Goal: Task Accomplishment & Management: Use online tool/utility

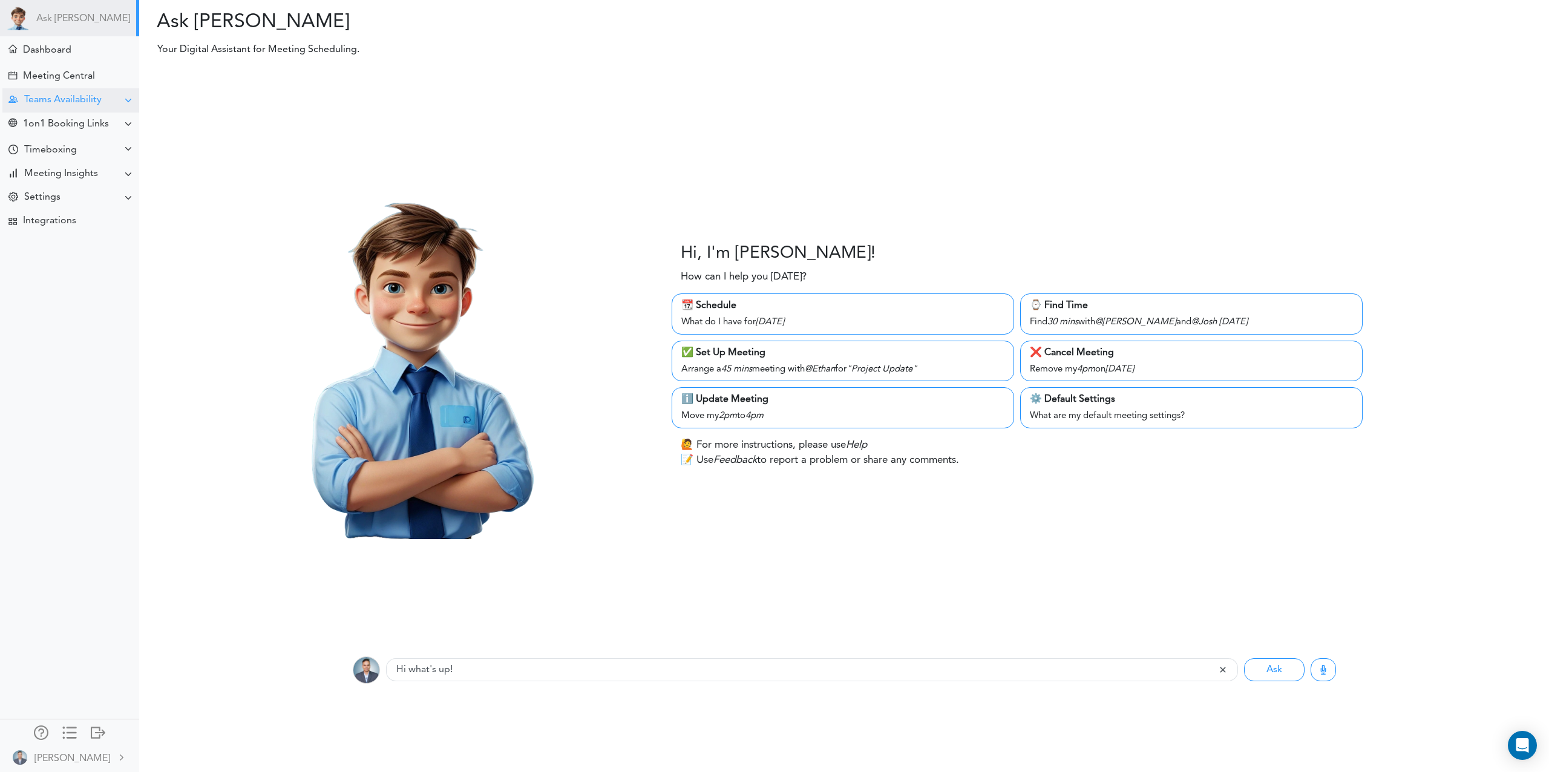
click at [77, 95] on div "Teams Availability" at bounding box center [62, 99] width 77 height 11
click at [76, 127] on div "1on1 Booking Links" at bounding box center [66, 124] width 86 height 11
click at [60, 153] on div "Timeboxing" at bounding box center [50, 150] width 53 height 11
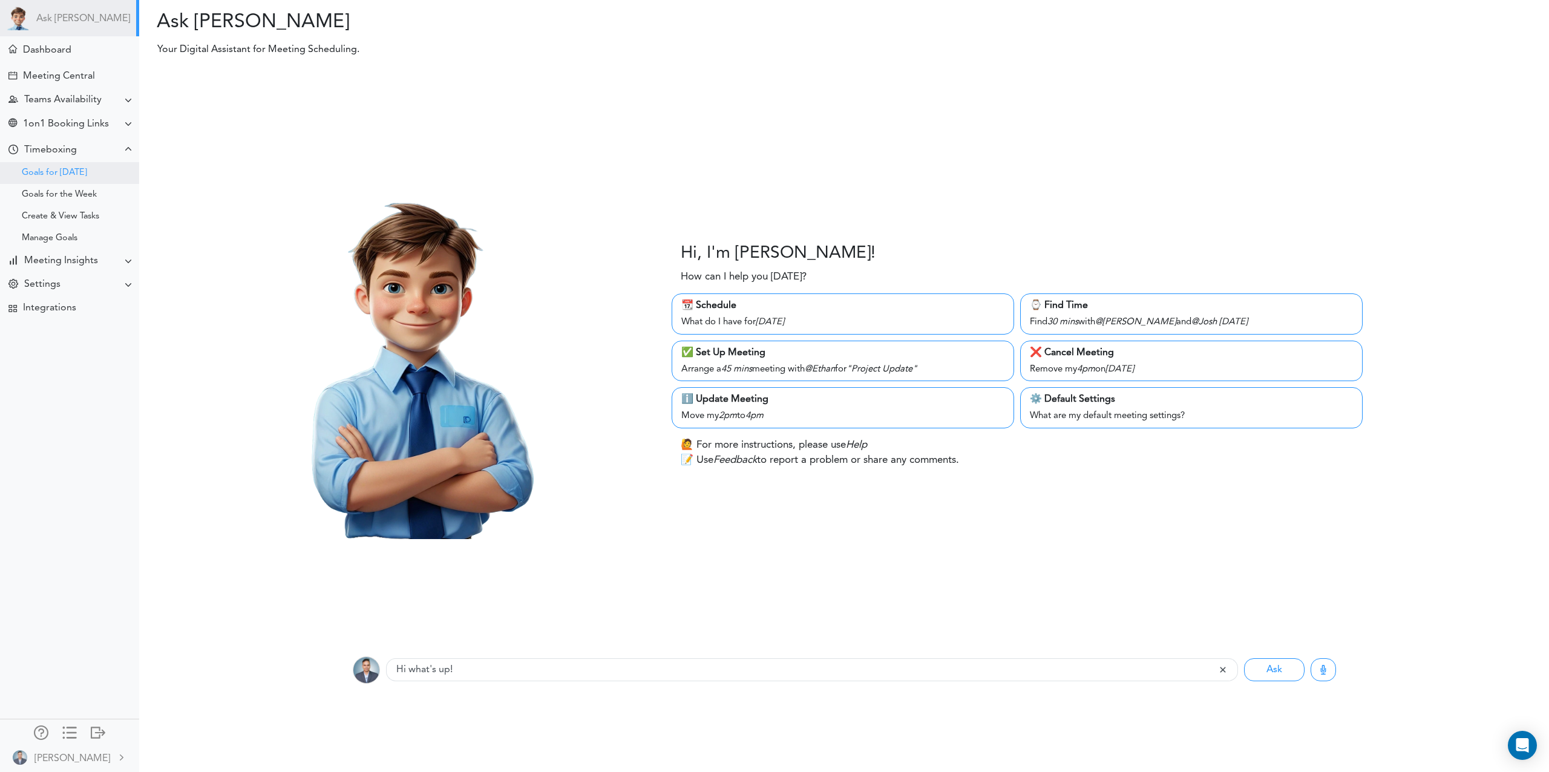
click at [50, 168] on div "Goals for [DATE]" at bounding box center [69, 173] width 139 height 22
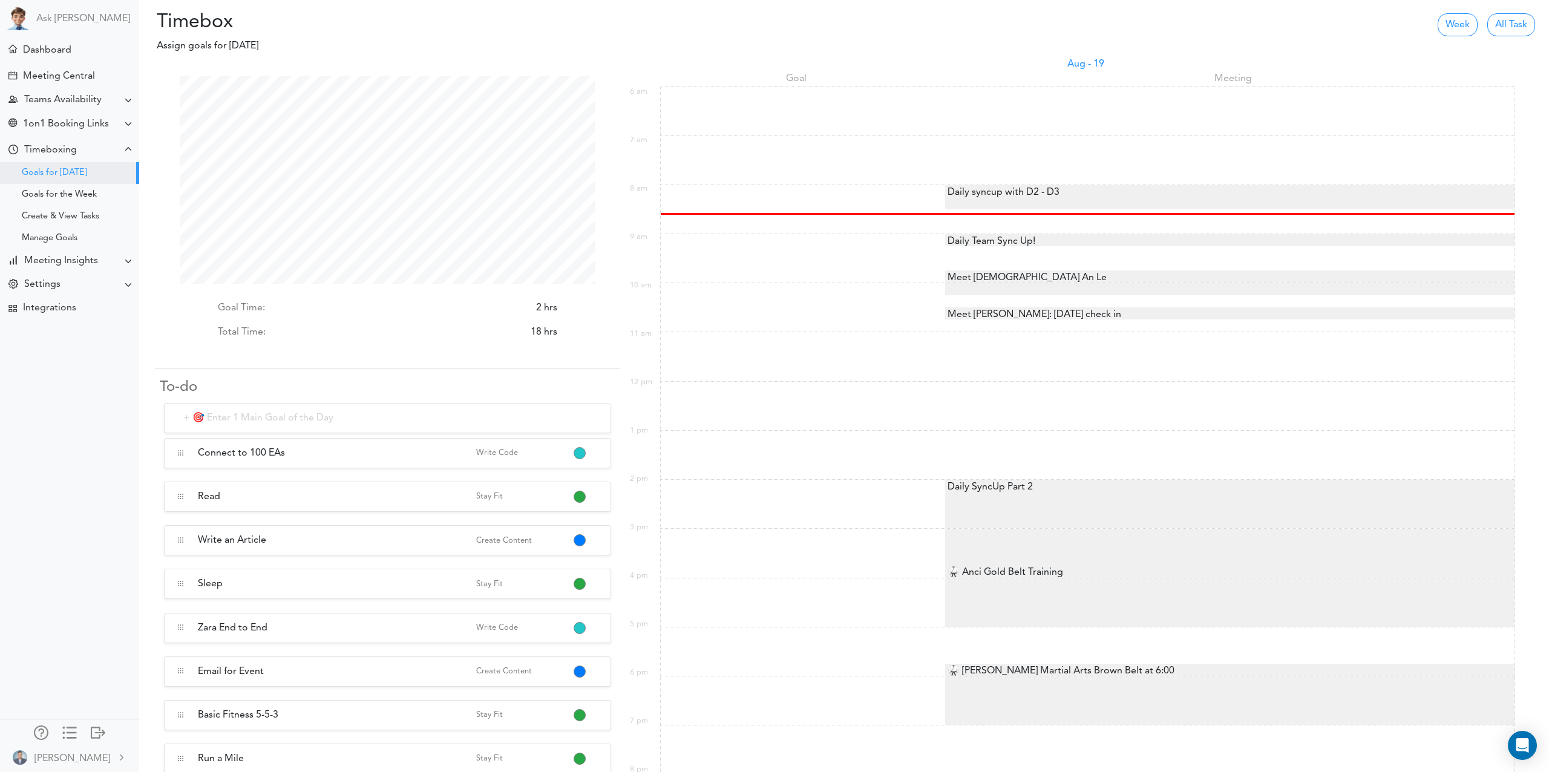
scroll to position [208, 416]
click at [971, 189] on div "Daily syncup with D2 - D3" at bounding box center [1002, 192] width 114 height 15
click at [968, 243] on div "Daily Team Sync Up!" at bounding box center [990, 241] width 90 height 15
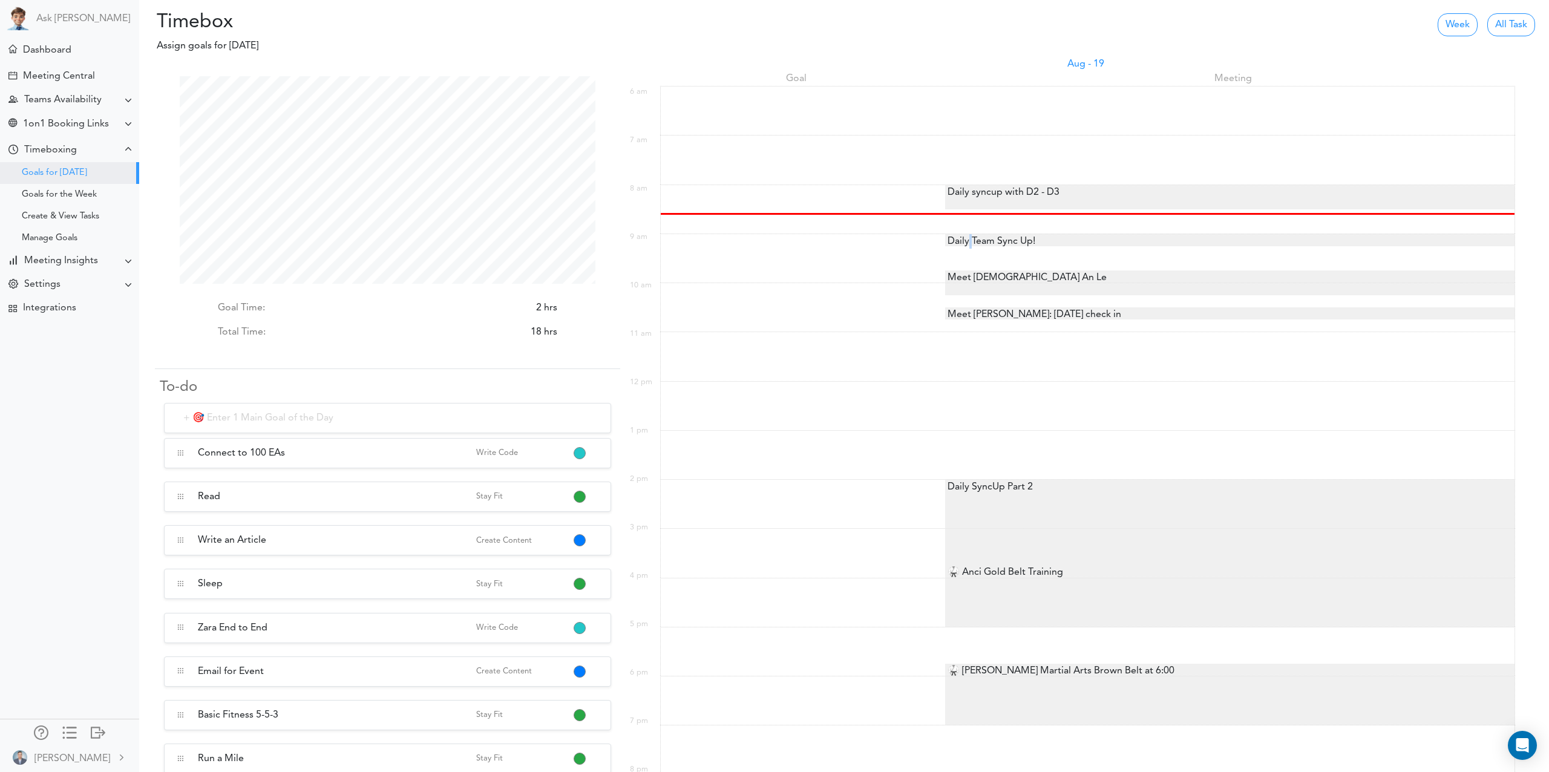
click at [968, 243] on div "Daily Team Sync Up!" at bounding box center [990, 241] width 90 height 15
click at [965, 282] on div "Meet [DEMOGRAPHIC_DATA] An Le" at bounding box center [1026, 278] width 162 height 15
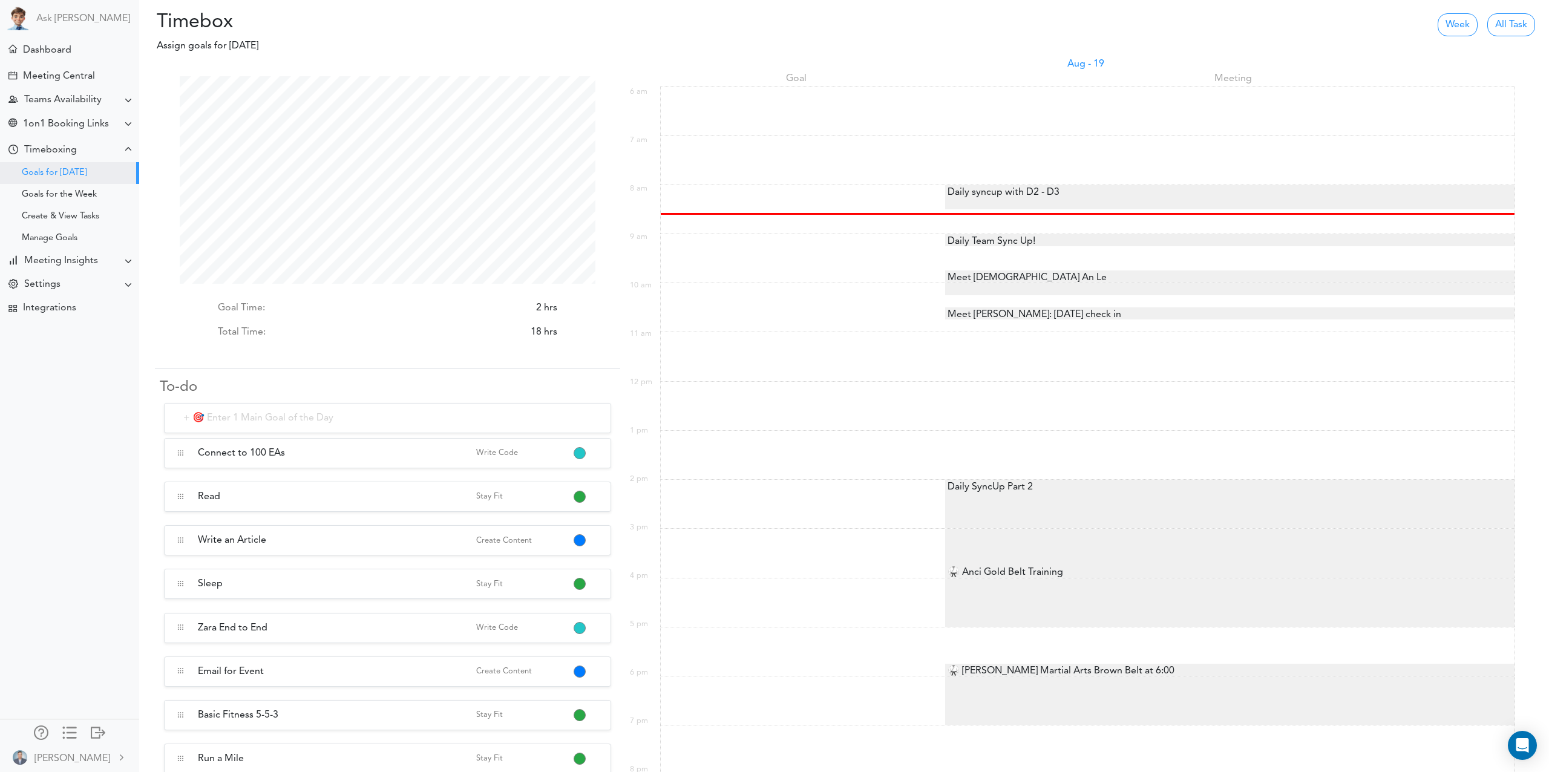
click at [977, 308] on div "Meet [PERSON_NAME]: [DATE] check in" at bounding box center [1033, 314] width 176 height 15
click at [972, 304] on div at bounding box center [1229, 305] width 569 height 4
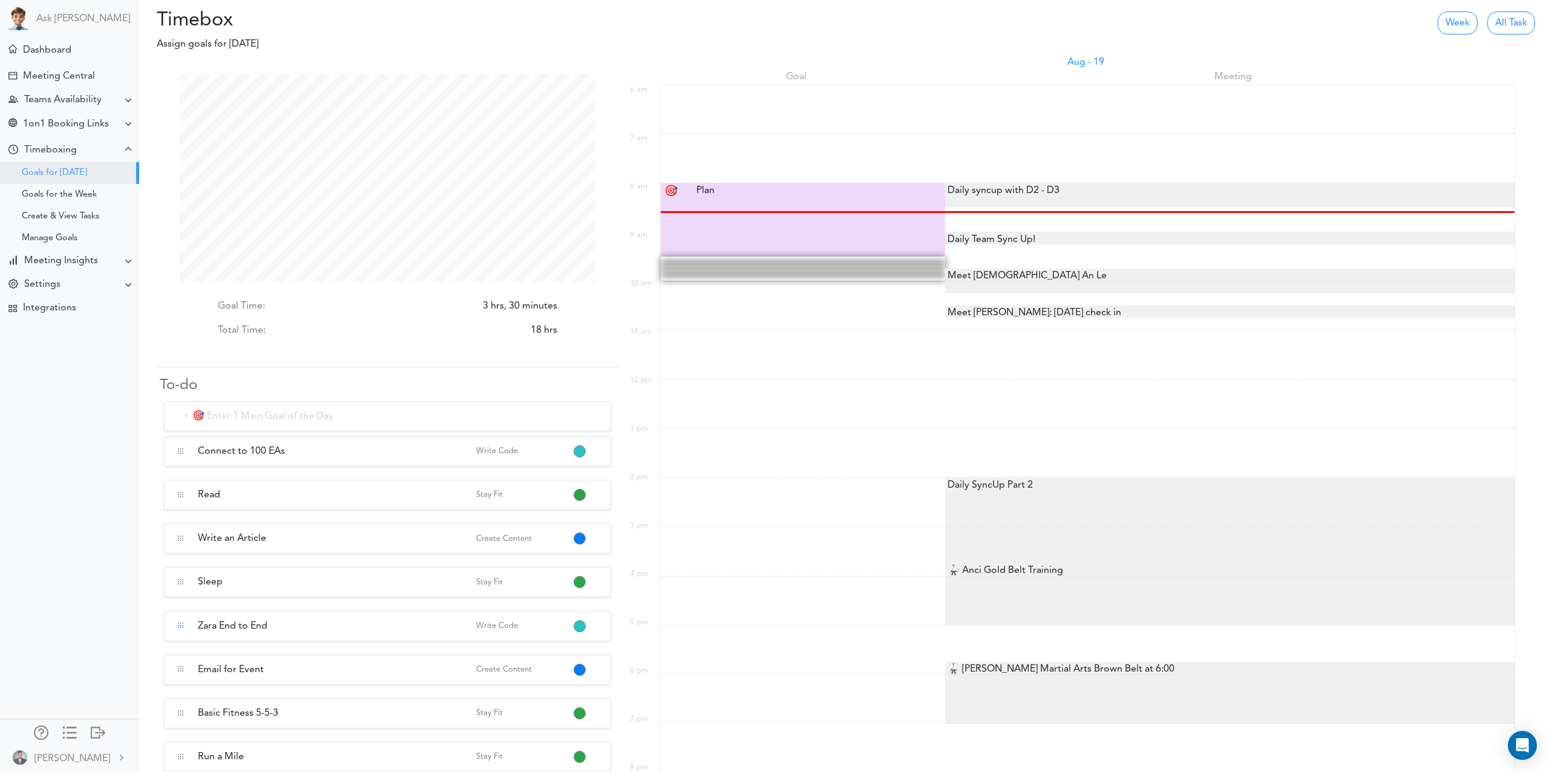
scroll to position [2, 0]
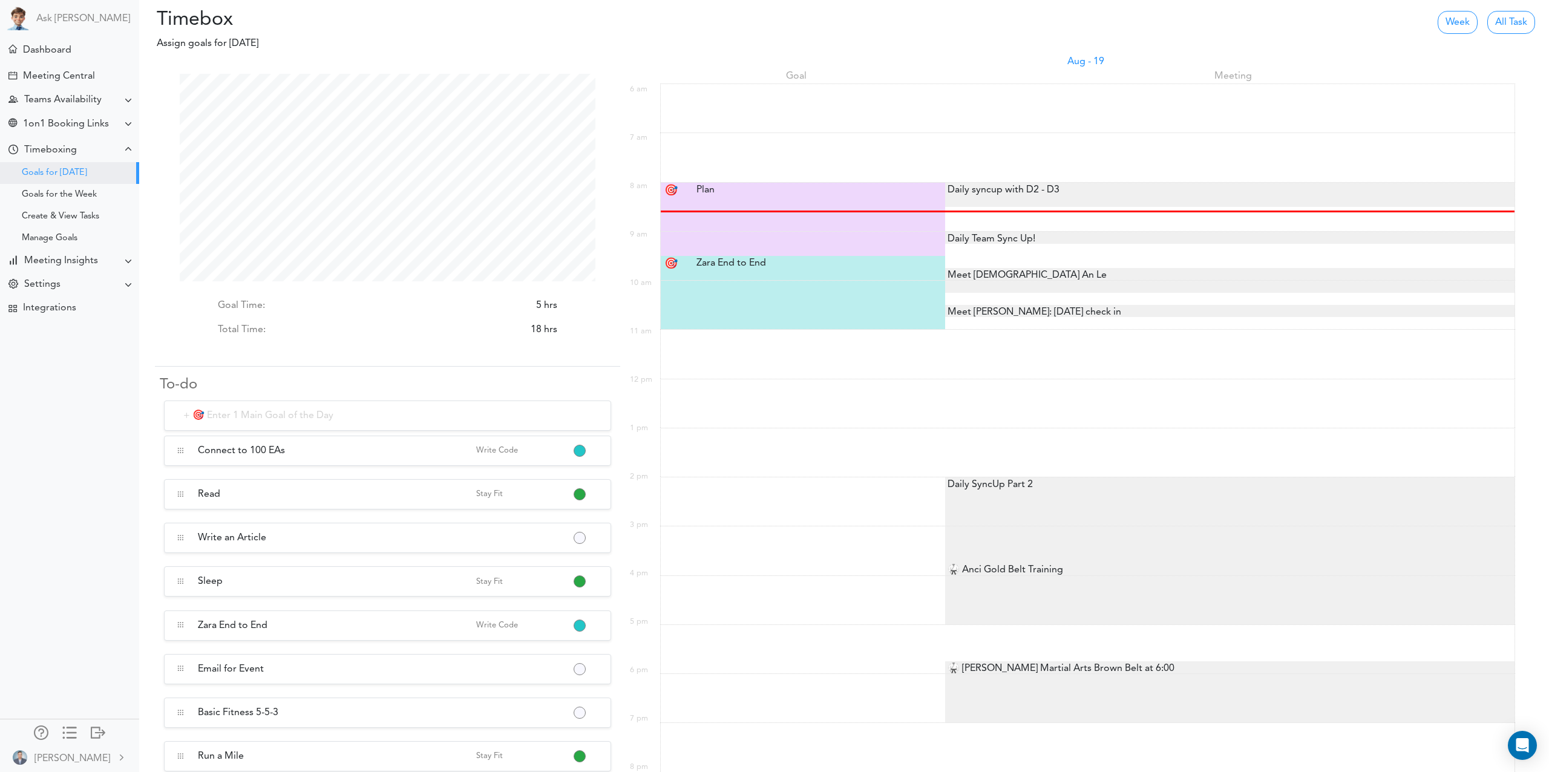
scroll to position [208, 416]
click at [722, 263] on div "Zara End to End Zara End to End" at bounding box center [804, 263] width 234 height 15
type input "Zara End to End"
select select "9:30 am"
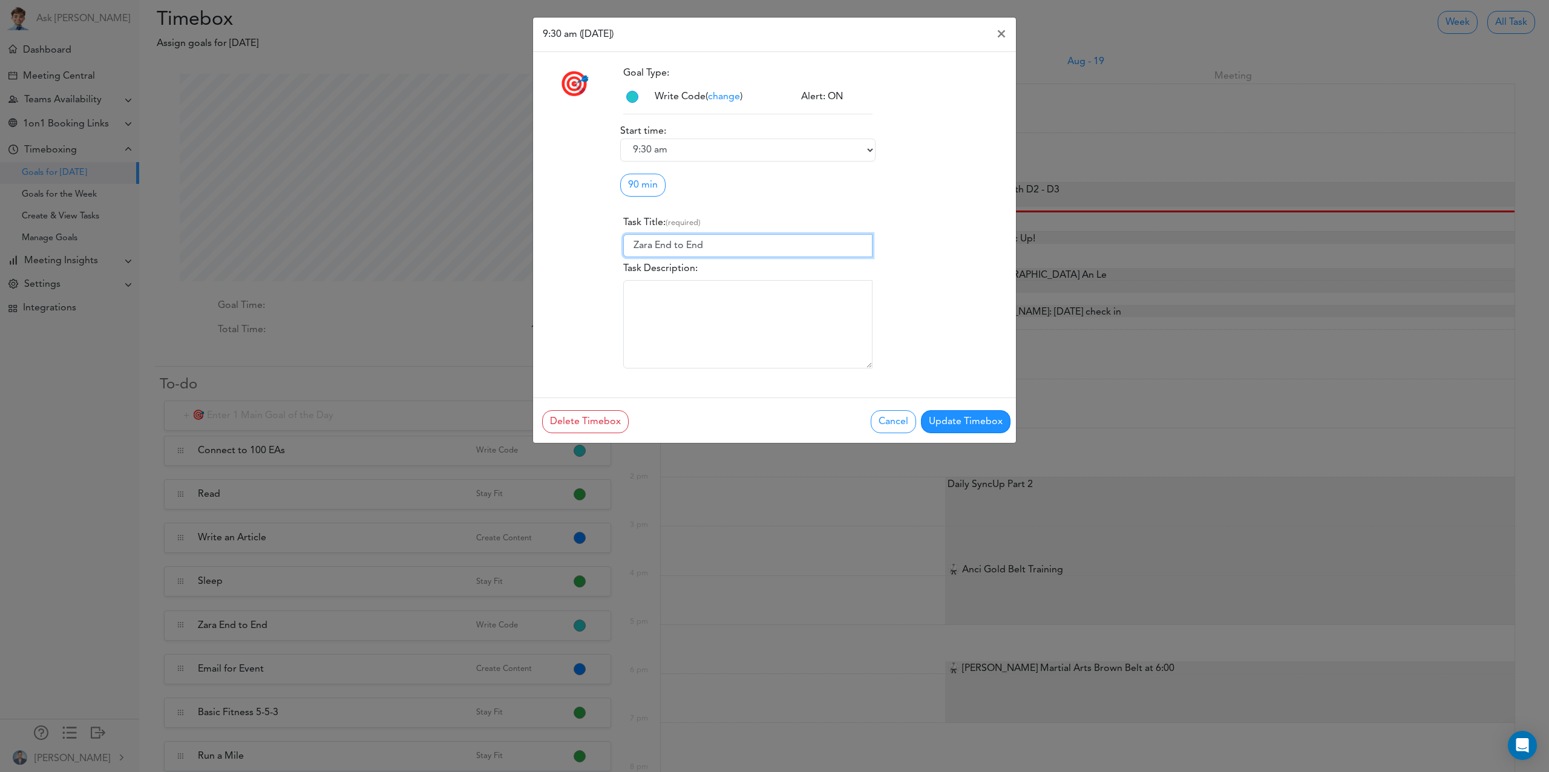
click at [680, 251] on input "Zara End to End" at bounding box center [747, 245] width 249 height 23
click at [630, 243] on input "24 Hr 48 Hr 72 Hr - Zara End to End" at bounding box center [747, 245] width 249 height 23
type input "Zara End to End"
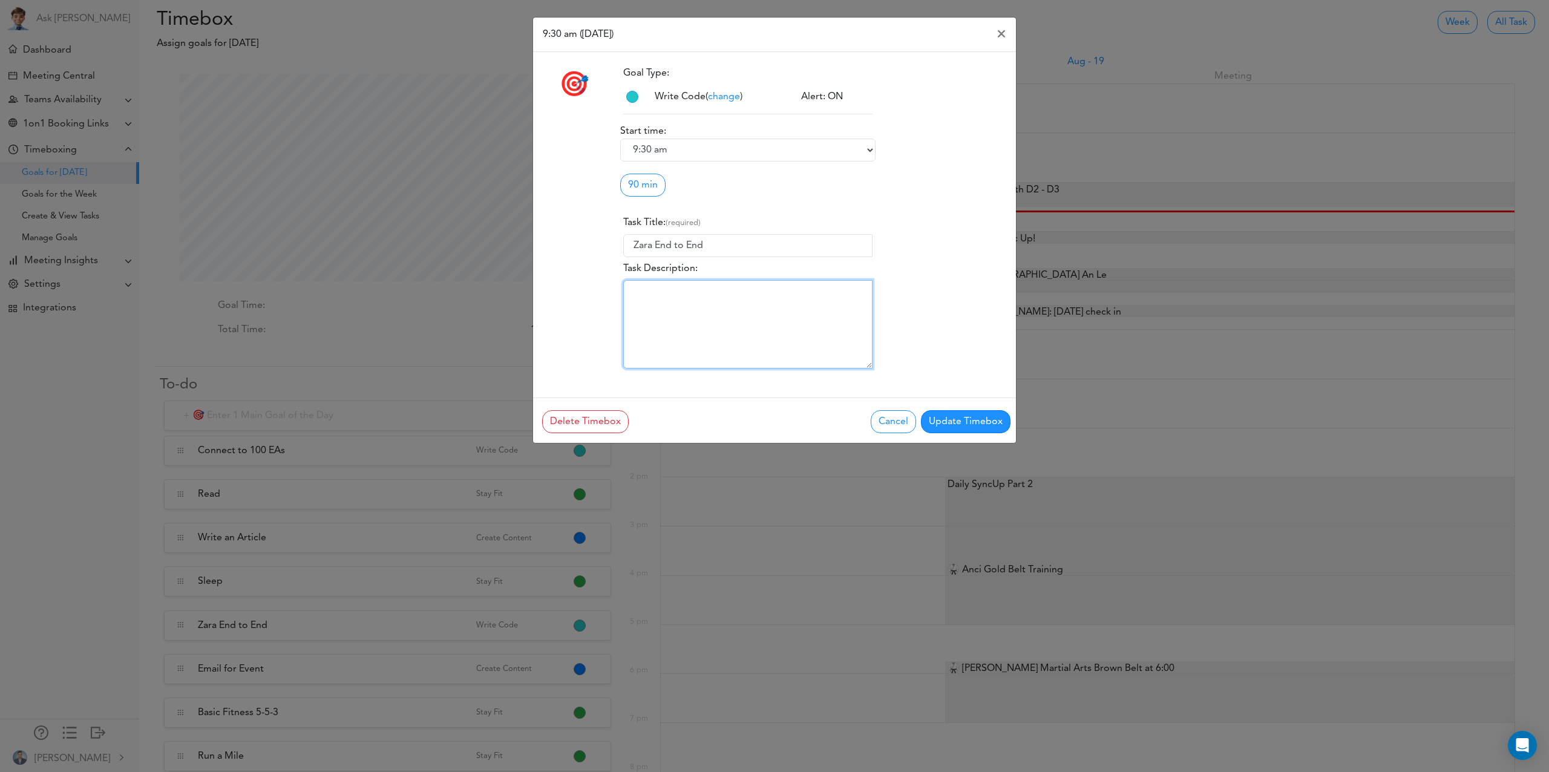
click at [690, 314] on textarea "Task Description:" at bounding box center [747, 324] width 249 height 88
paste textarea "24 Hr 48 Hr 72 Hr -"
type textarea "24 Hr 48 Hr 72 Hr"
click at [638, 244] on input "Zara End to End" at bounding box center [747, 245] width 249 height 23
click at [974, 425] on button "Update Timebox" at bounding box center [966, 421] width 90 height 23
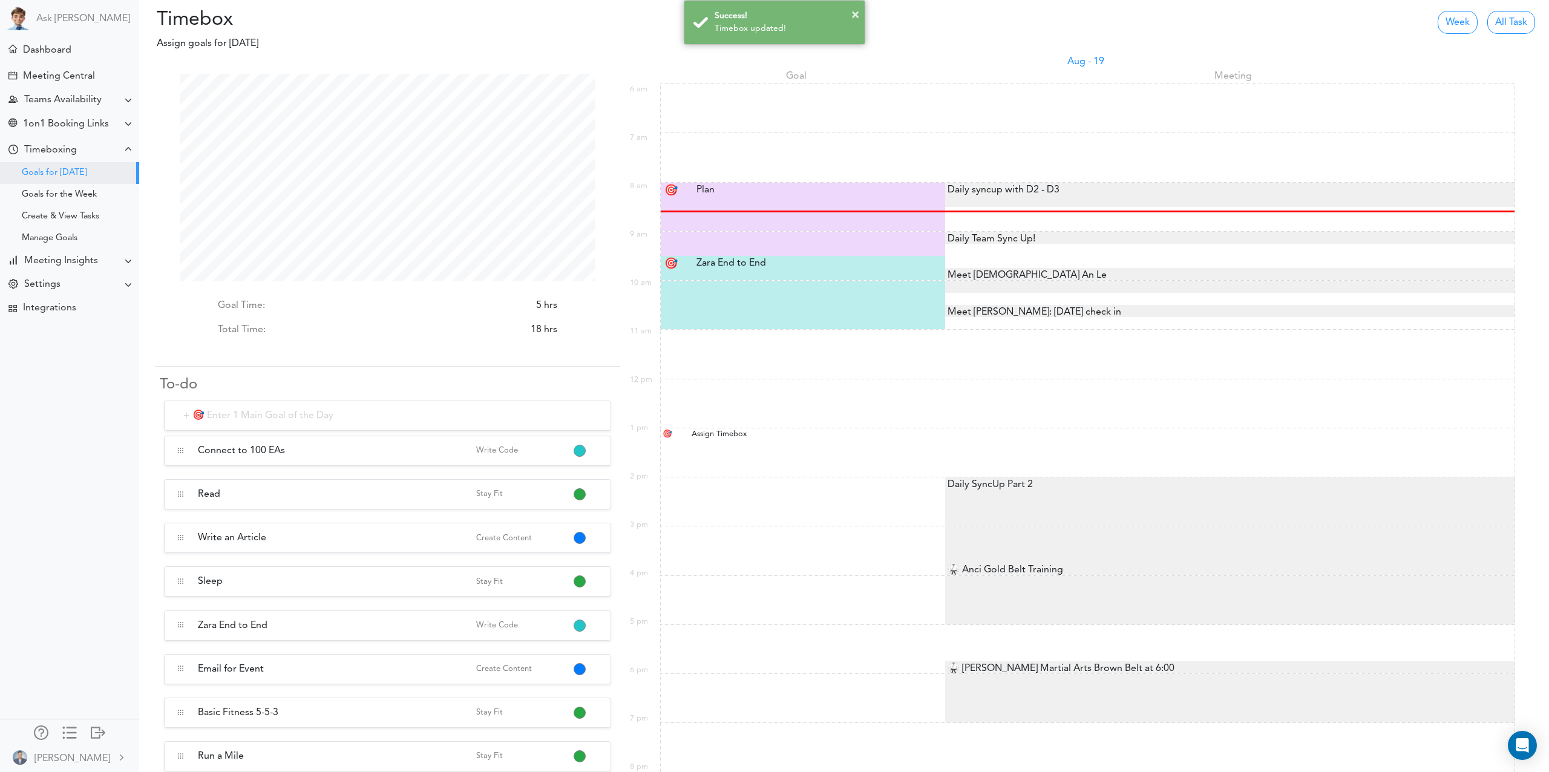
scroll to position [6, 0]
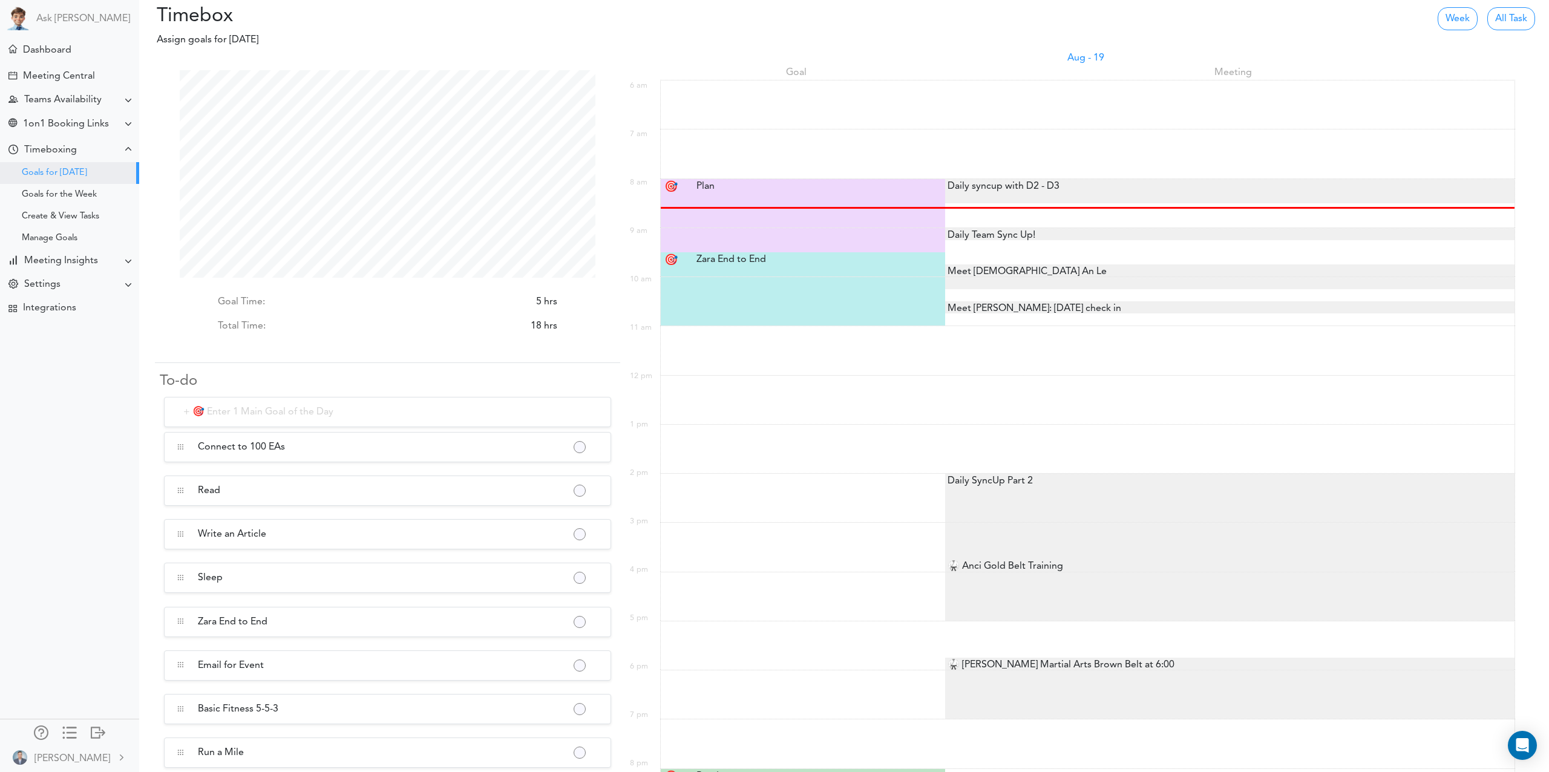
scroll to position [208, 416]
click at [748, 257] on div "Zara End to End Zara End to End" at bounding box center [804, 259] width 234 height 15
type input "Zara End to End"
select select "9:30 am"
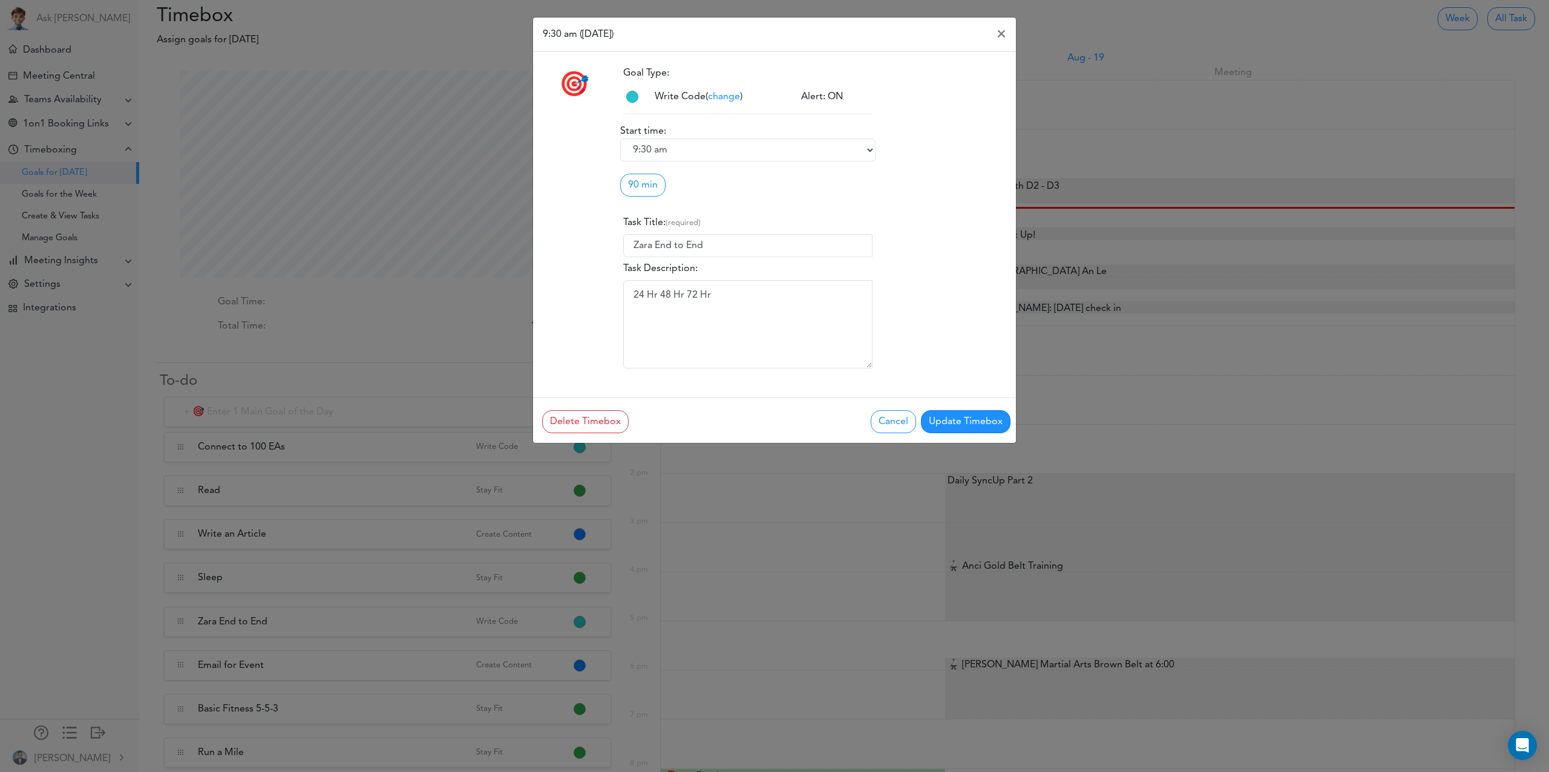
click at [911, 436] on div "Delete Timebox Cancel Update Timebox" at bounding box center [774, 420] width 483 height 45
click at [897, 427] on button "Cancel" at bounding box center [893, 421] width 45 height 23
type textarea "24 Hr 48 Hr 72 Hr"
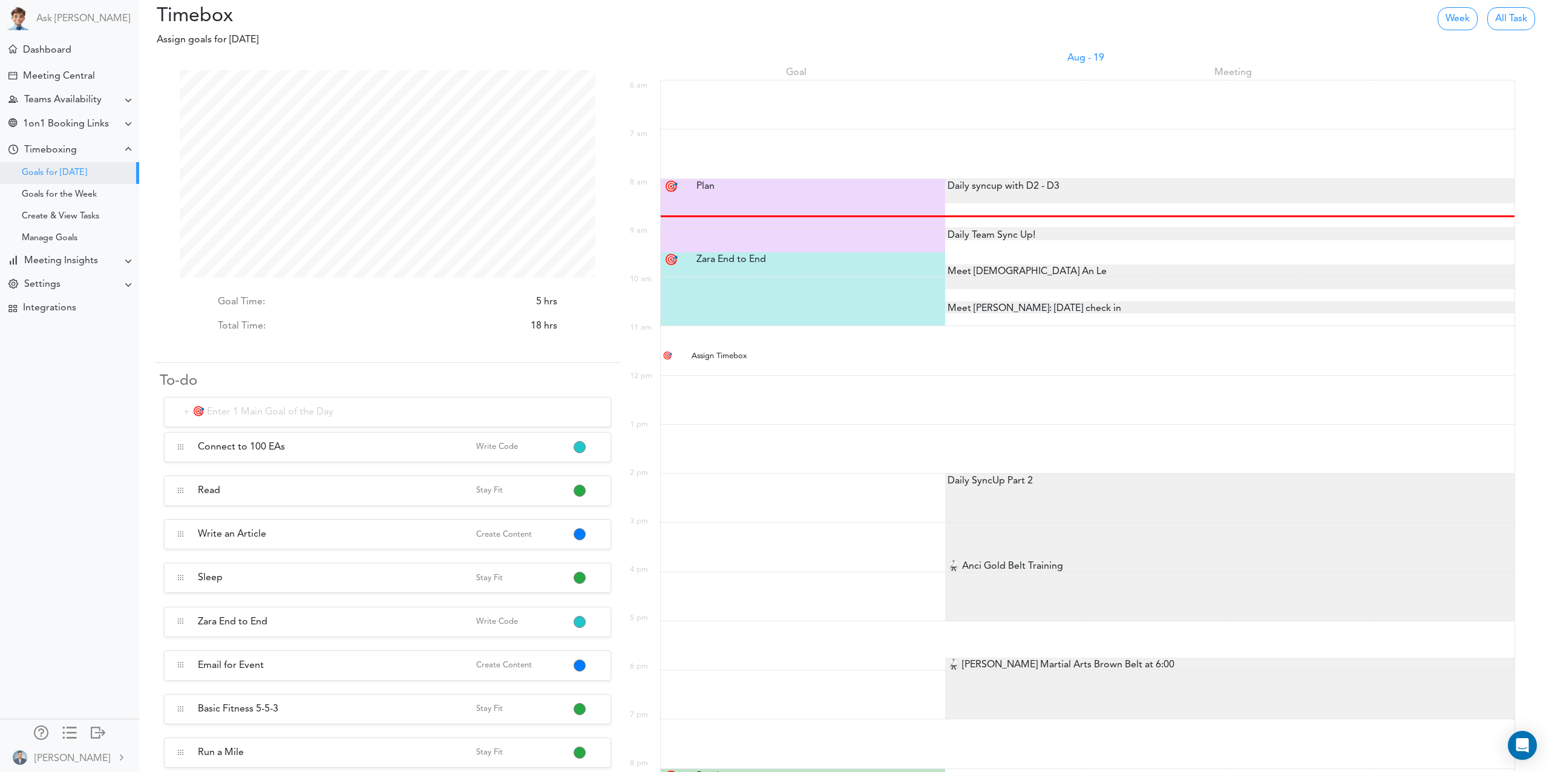
click at [735, 353] on div "Assign Timebox" at bounding box center [804, 355] width 236 height 11
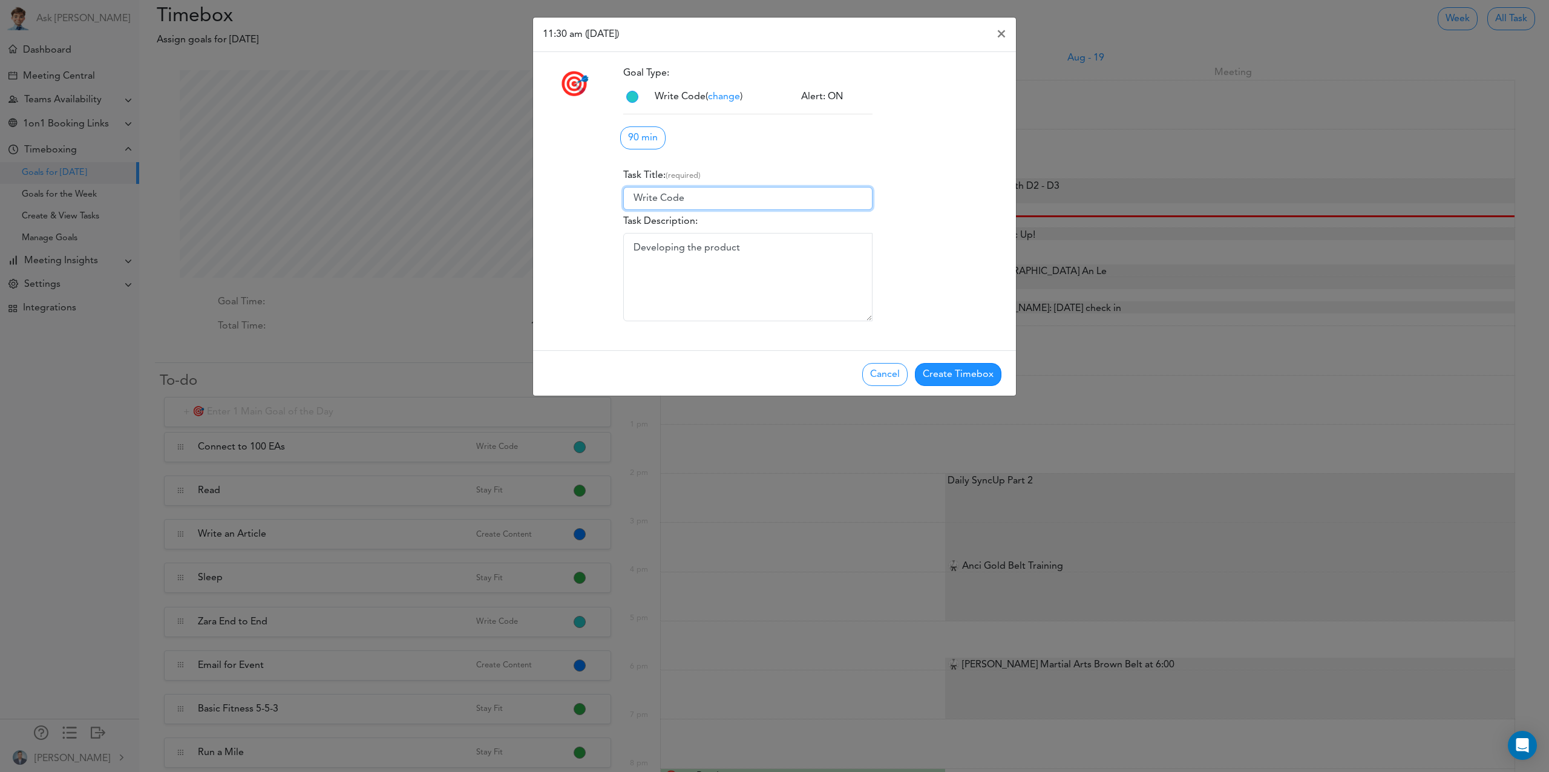
click at [767, 198] on input "Write Code" at bounding box center [747, 198] width 249 height 23
type input "Zara 48 Hours"
click at [938, 374] on button "Create Timebox" at bounding box center [958, 374] width 87 height 23
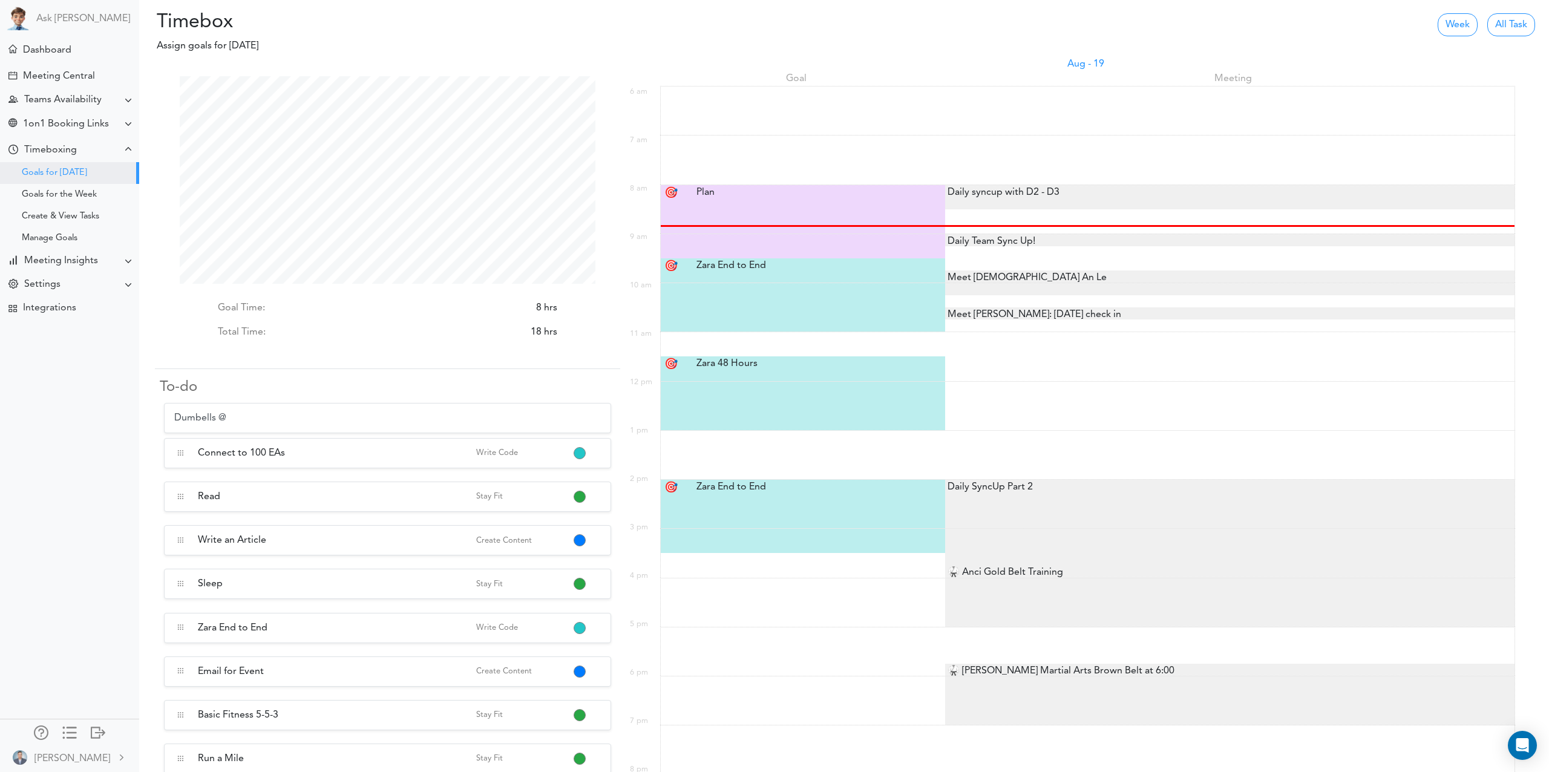
type input "Dumbells"
click at [580, 451] on button "button" at bounding box center [579, 455] width 10 height 10
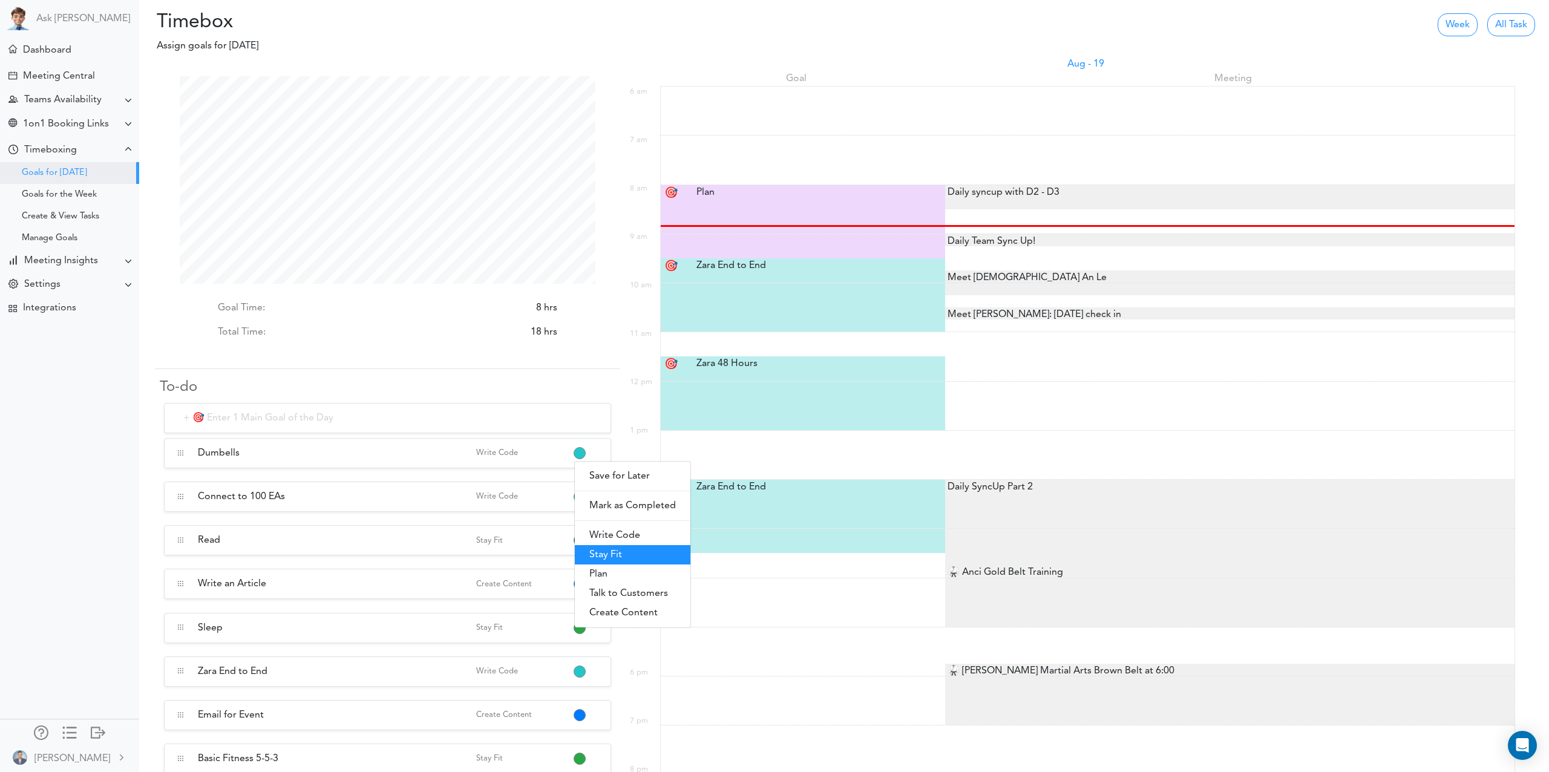
click at [637, 557] on link "Stay Fit" at bounding box center [633, 554] width 116 height 19
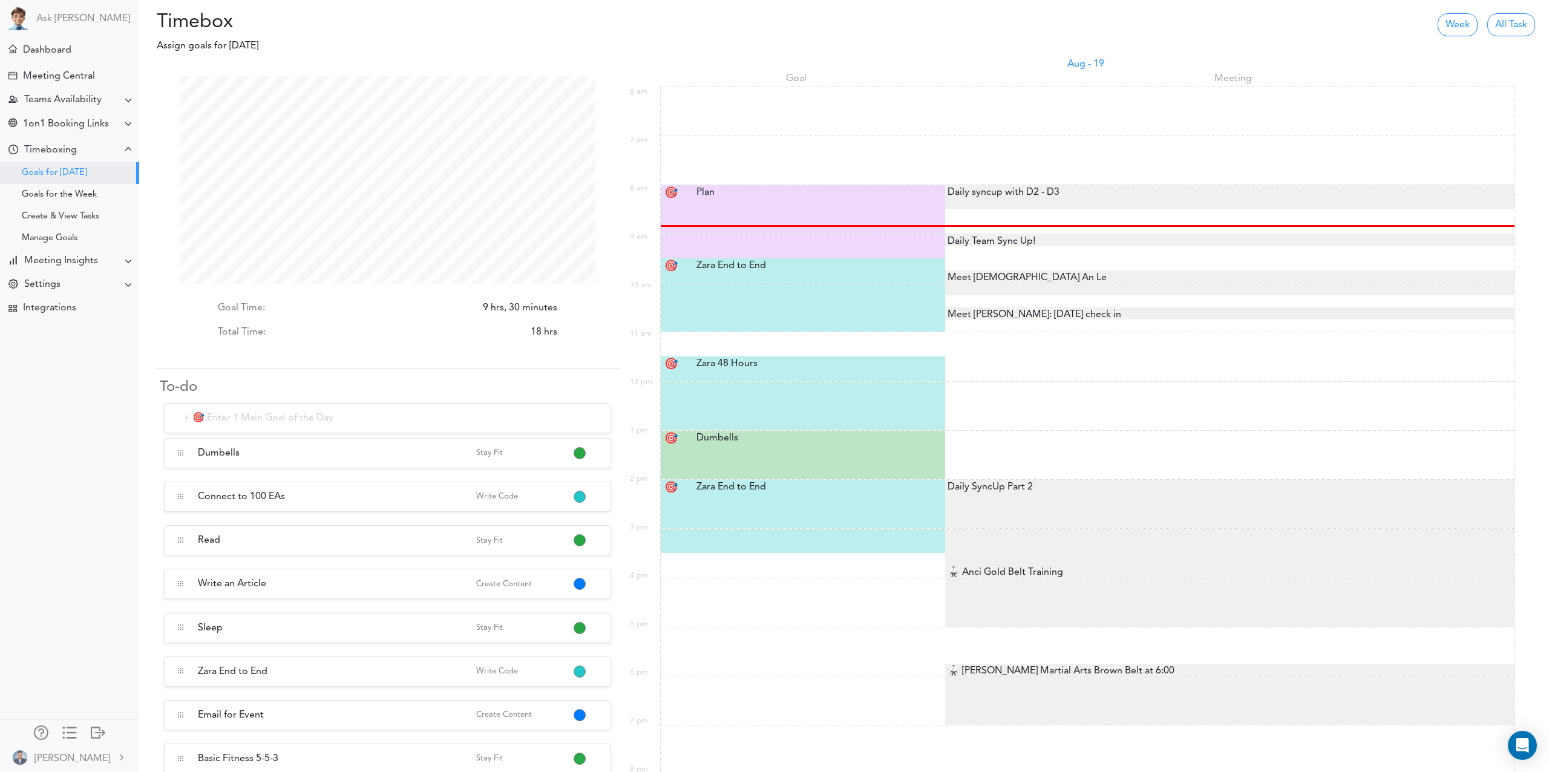
scroll to position [208, 416]
click at [707, 441] on div "Dumbells Dumbells" at bounding box center [804, 438] width 234 height 15
type input "Dumbells"
select select "1:00 pm"
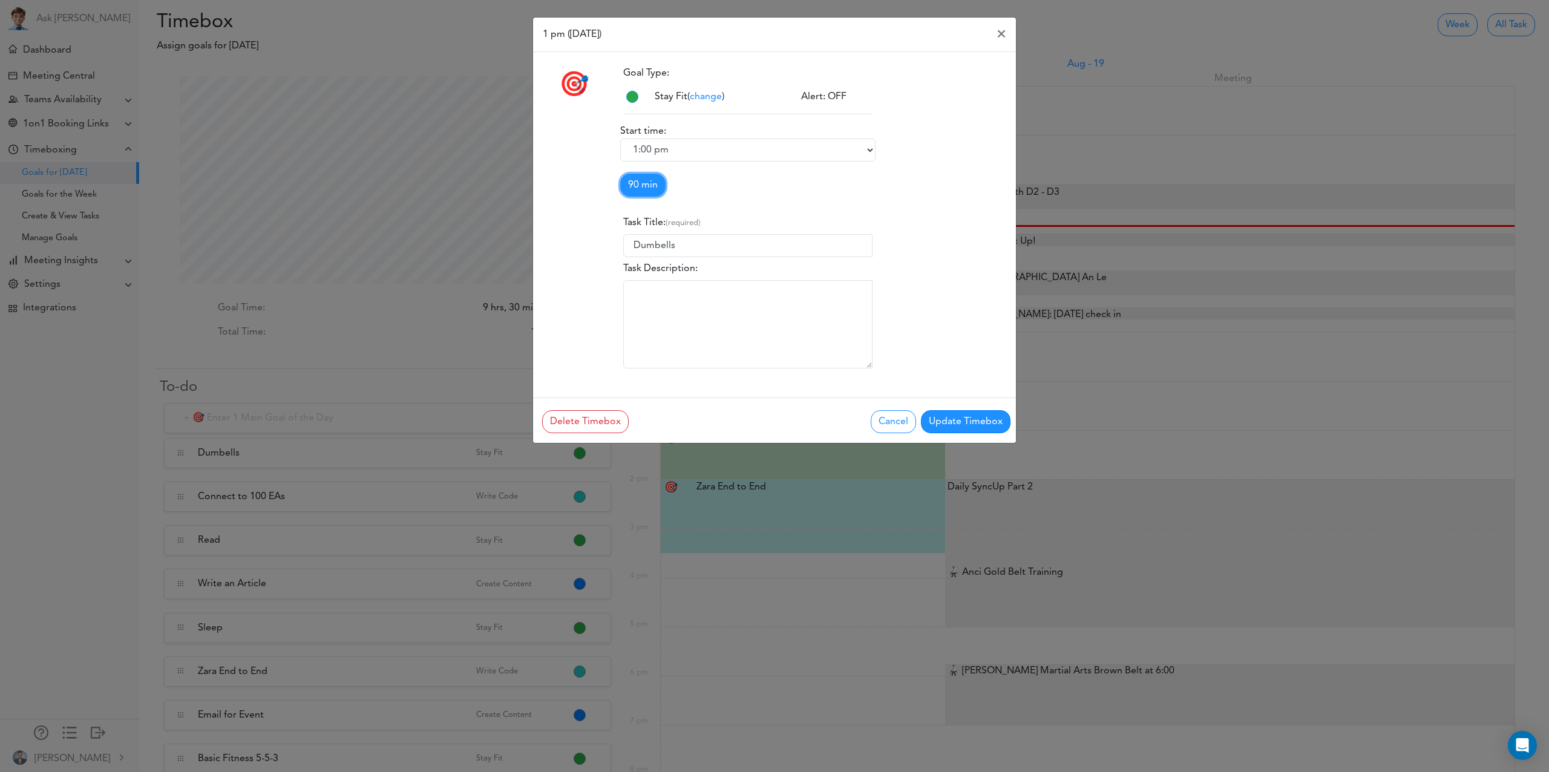
click at [659, 186] on link "90 min" at bounding box center [642, 185] width 45 height 23
click at [660, 212] on link "30 min" at bounding box center [669, 212] width 96 height 19
click at [962, 423] on button "Update Timebox" at bounding box center [966, 421] width 90 height 23
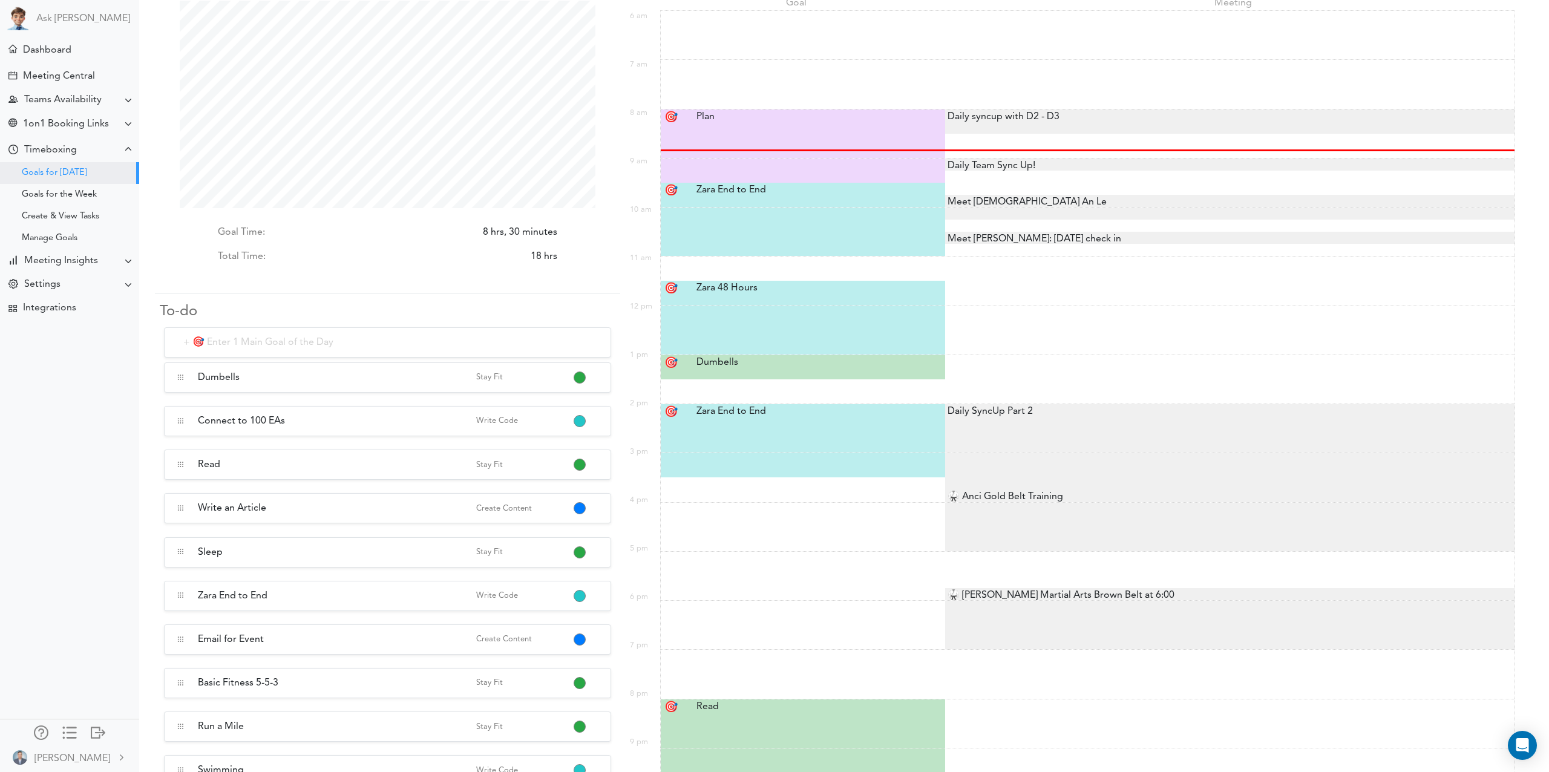
scroll to position [85, 0]
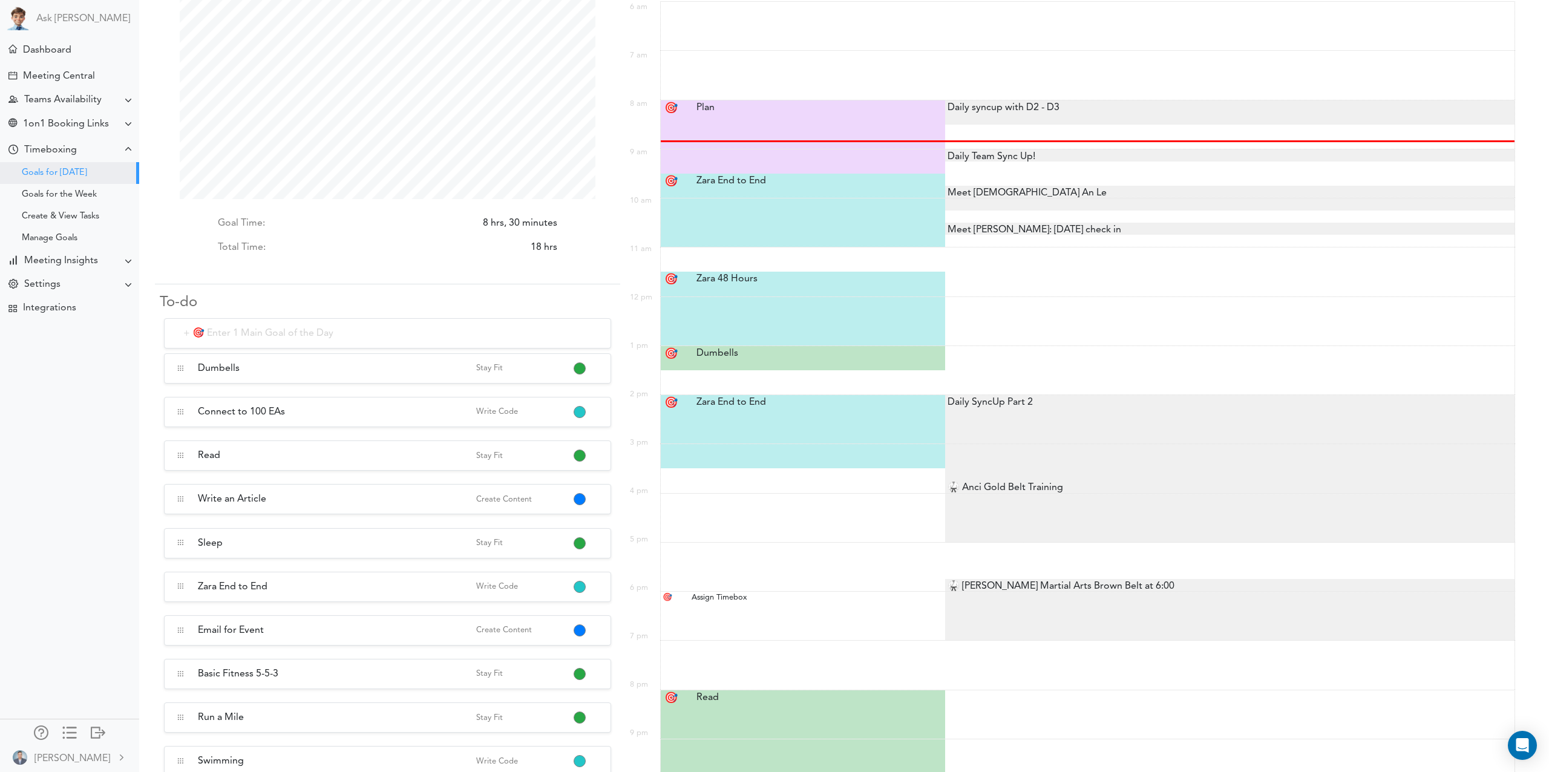
click at [751, 593] on div "Assign Timebox" at bounding box center [804, 597] width 236 height 11
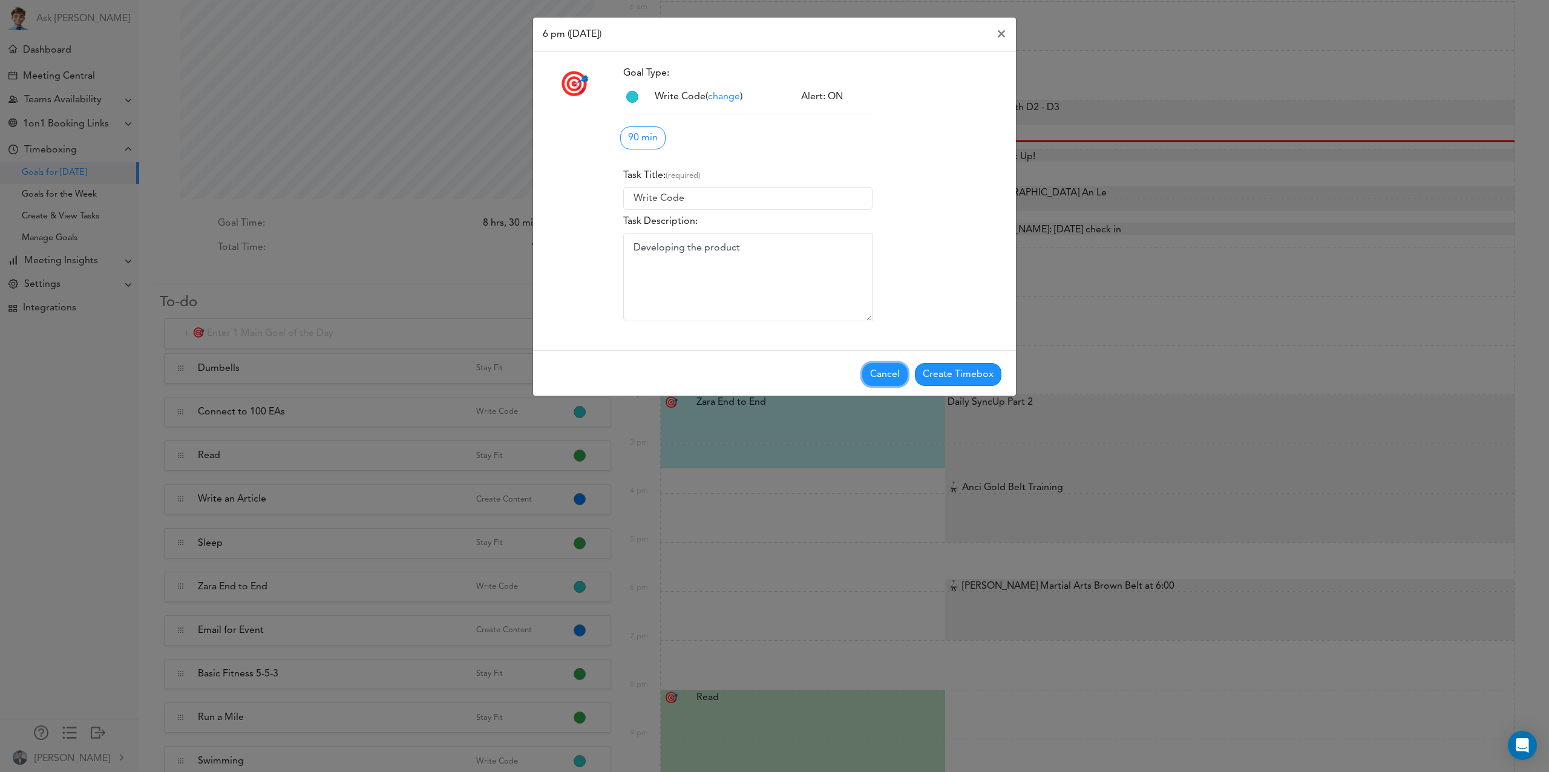
click at [899, 366] on button "Cancel" at bounding box center [884, 374] width 45 height 23
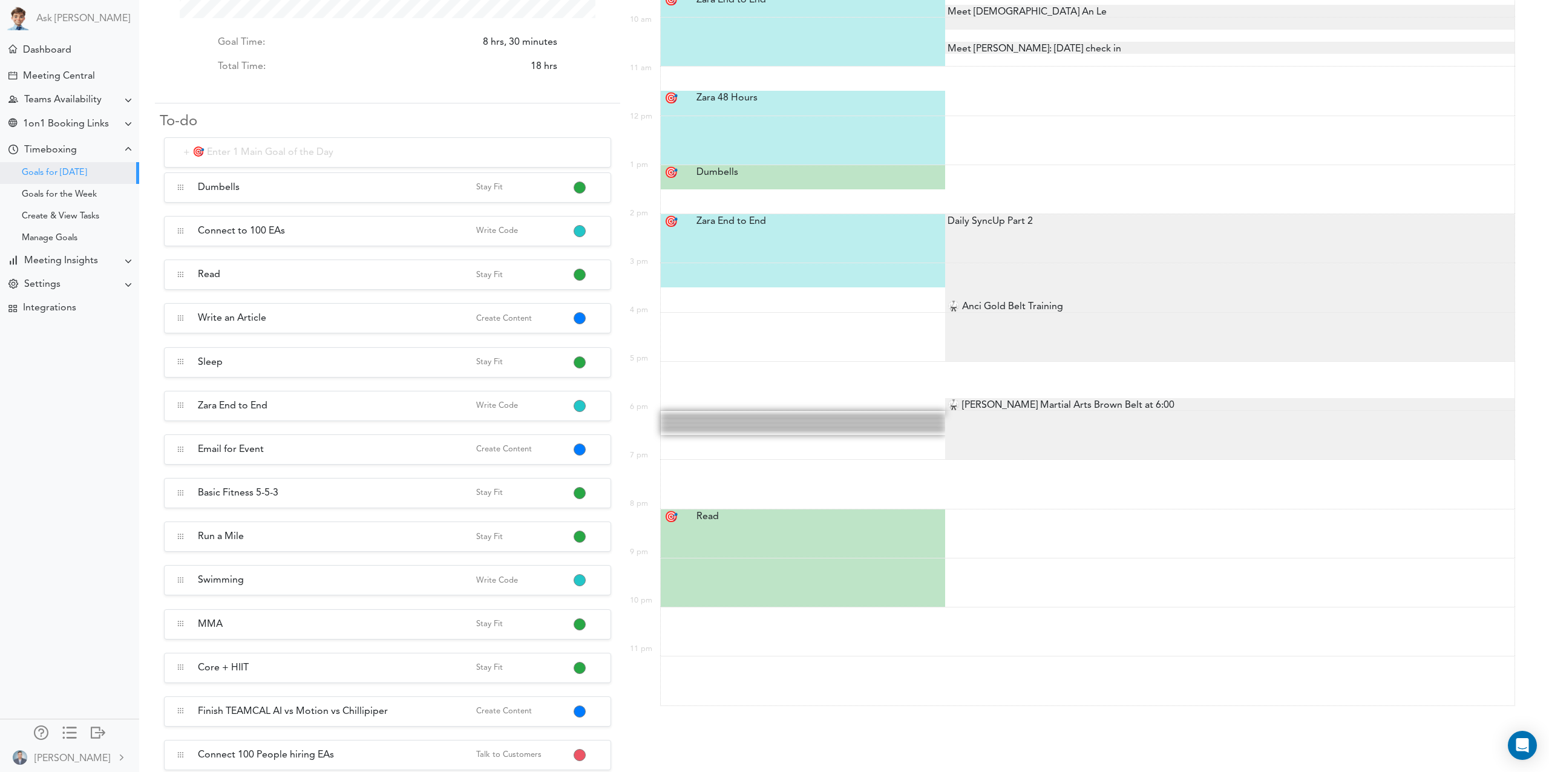
scroll to position [265, 0]
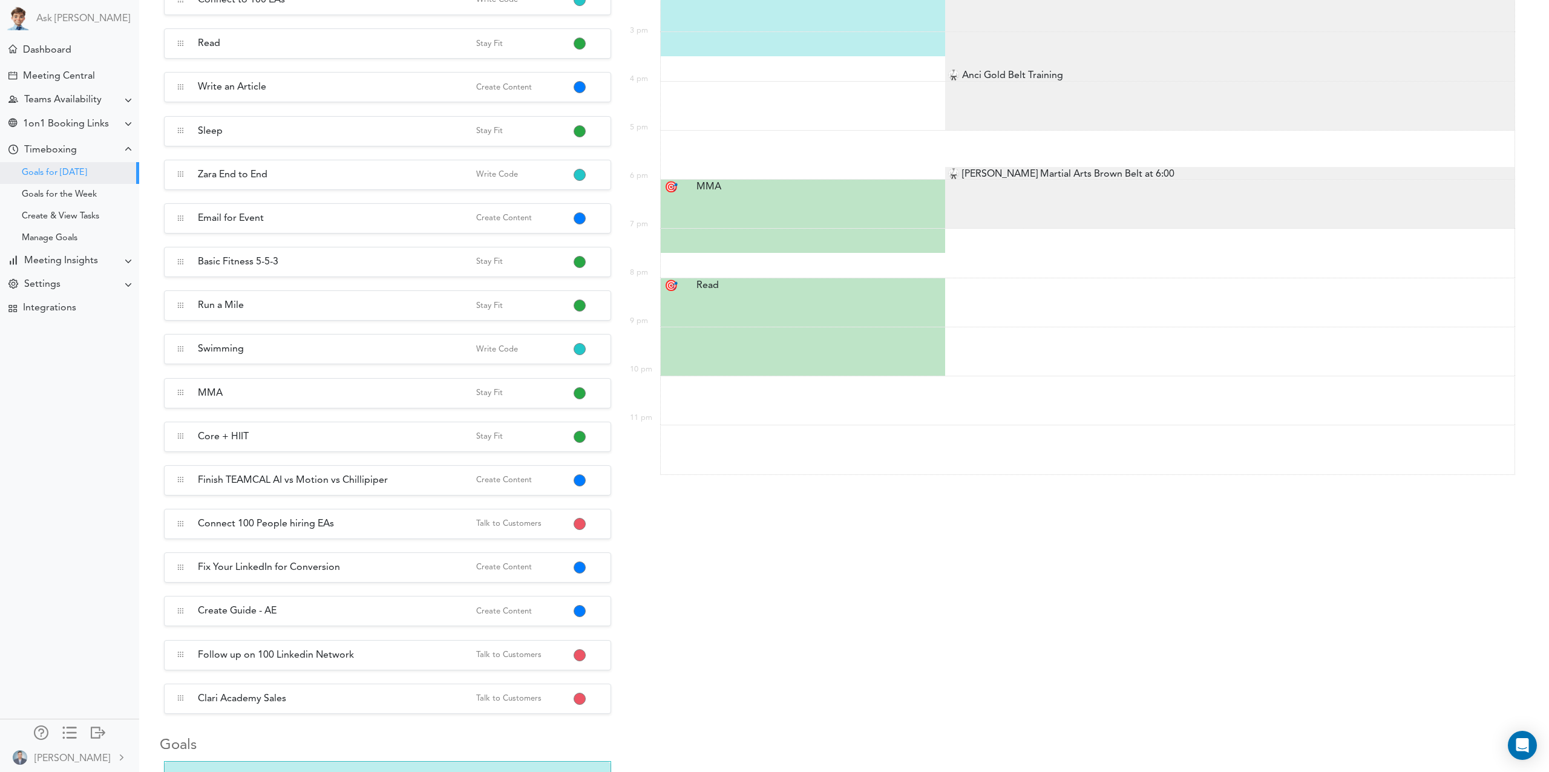
scroll to position [497, 0]
click at [701, 184] on div "MMA MMA" at bounding box center [804, 186] width 234 height 15
type input "MMA"
select select "6:00 pm"
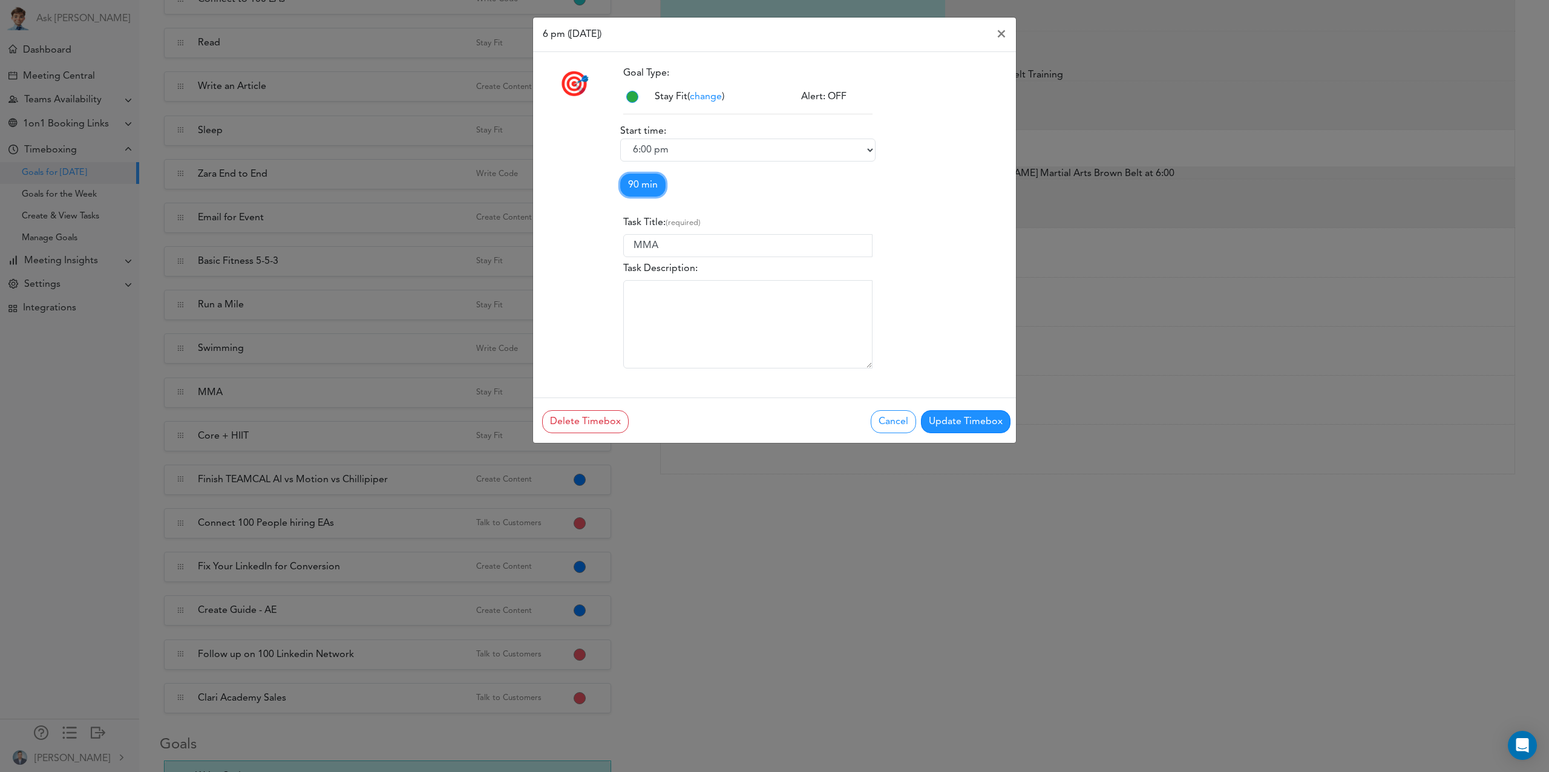
click at [639, 188] on link "90 min" at bounding box center [642, 185] width 45 height 23
click at [650, 229] on link "60 min" at bounding box center [669, 232] width 96 height 19
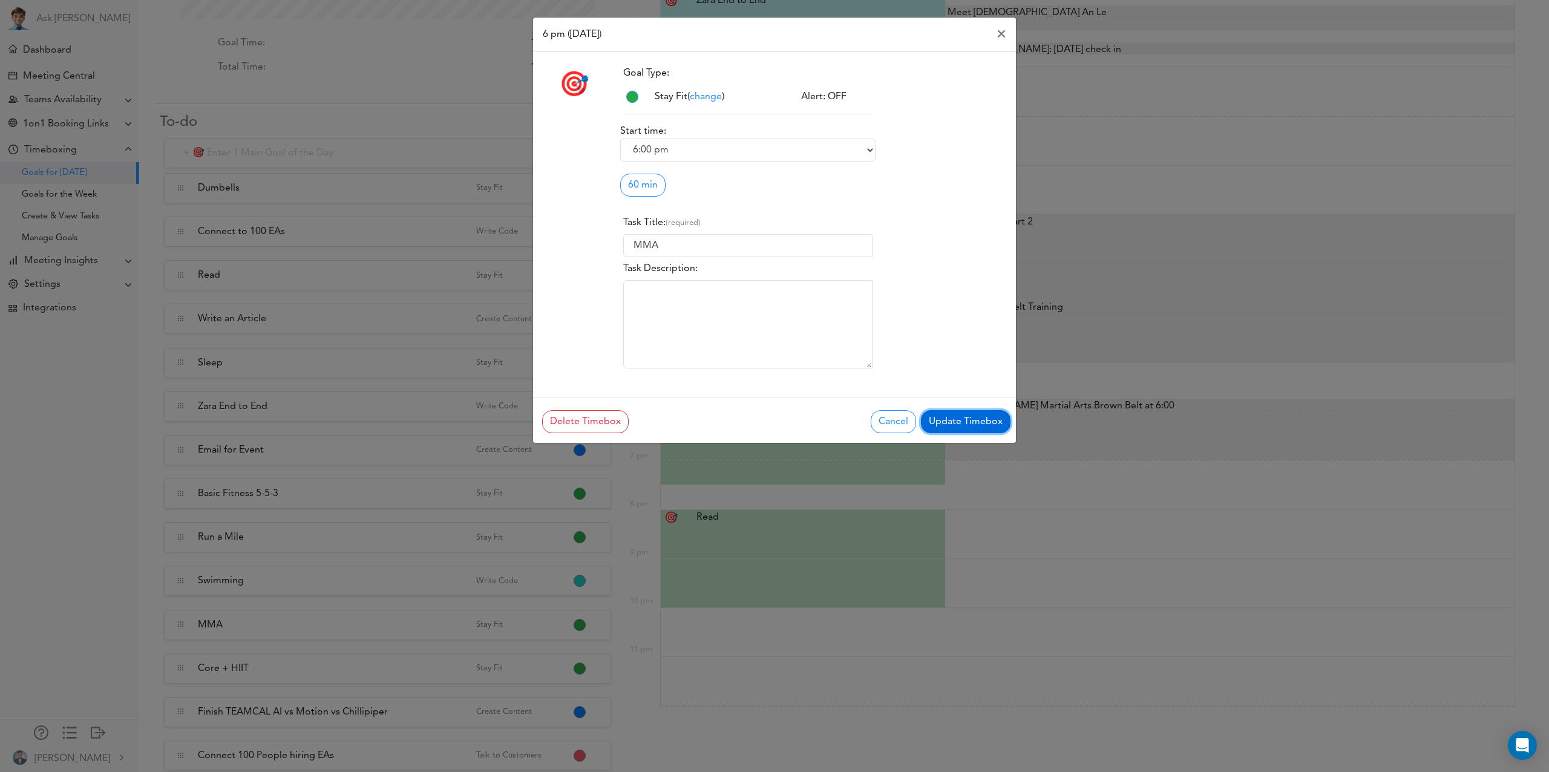
click at [968, 417] on button "Update Timebox" at bounding box center [966, 421] width 90 height 23
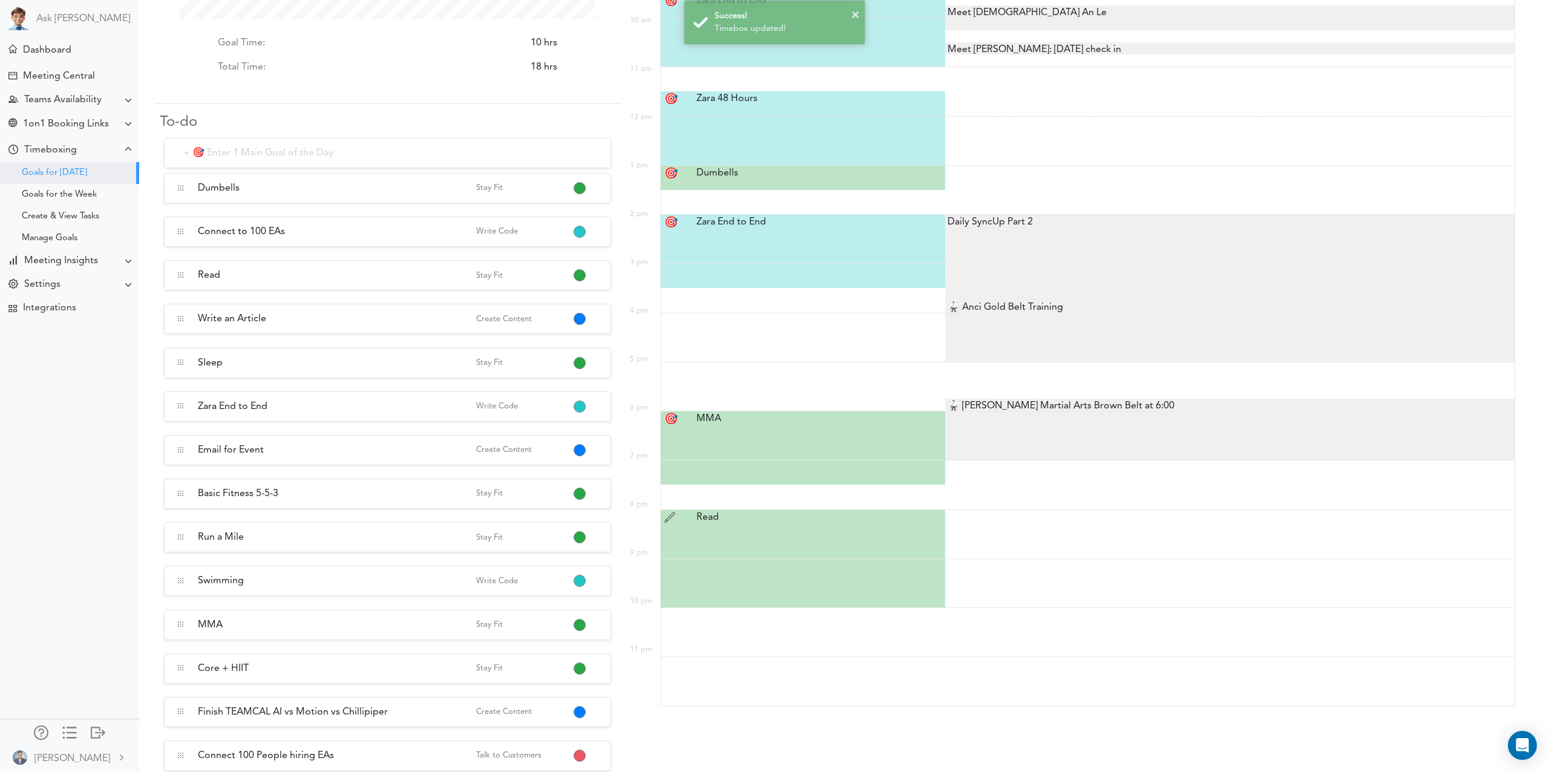
click at [703, 521] on div "Read Read" at bounding box center [804, 517] width 234 height 15
type input "Read"
select select "8:00 pm"
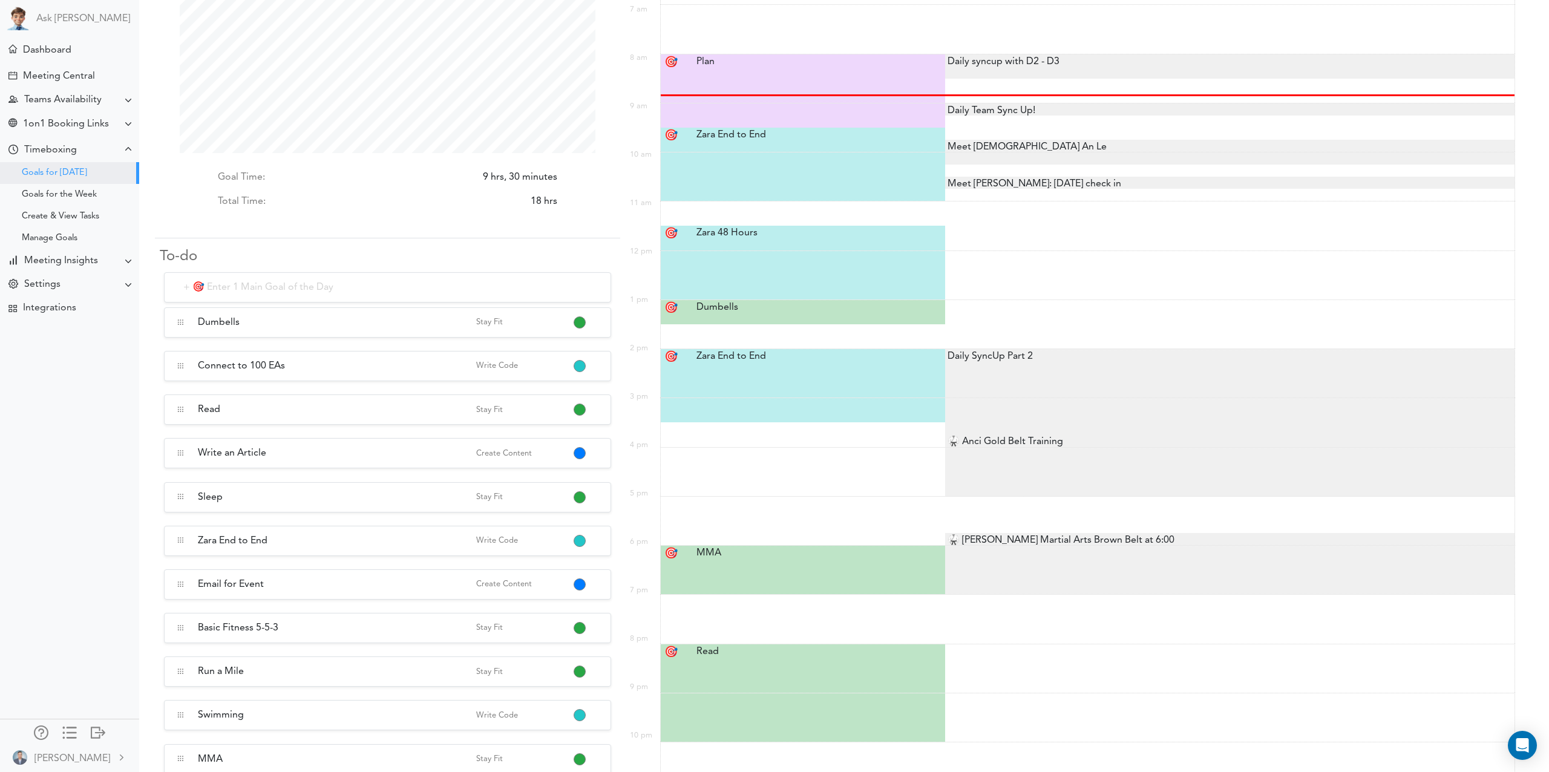
scroll to position [128, 0]
click at [711, 650] on div "Read Read" at bounding box center [804, 654] width 234 height 15
type input "Read"
select select "8:00 pm"
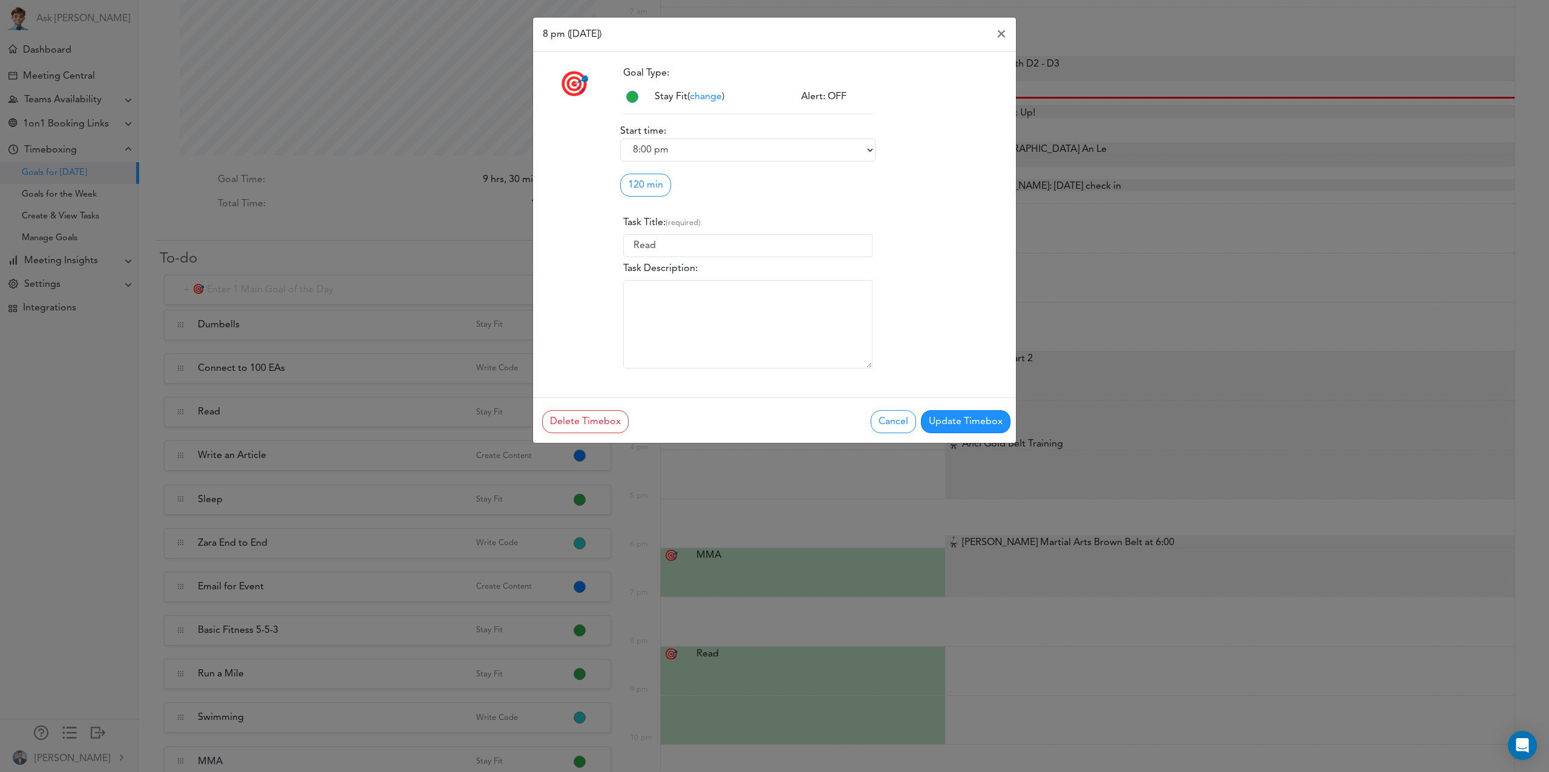
click at [709, 97] on span "change" at bounding box center [706, 97] width 32 height 10
click at [954, 224] on div "Goal Type: Stay Fit change Alert: OFF 865" at bounding box center [814, 220] width 401 height 317
click at [891, 421] on button "Cancel" at bounding box center [893, 421] width 45 height 23
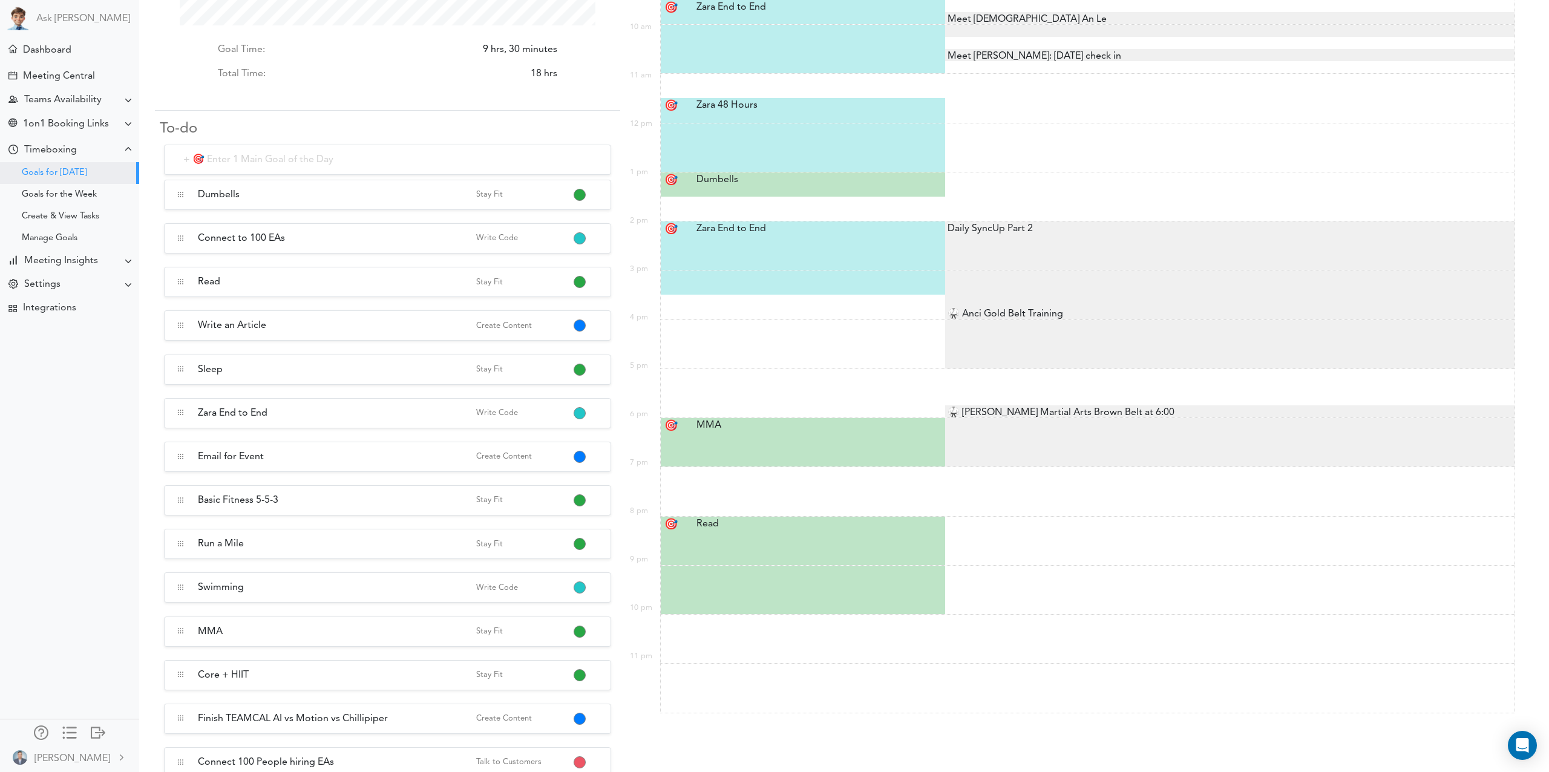
scroll to position [263, 0]
